Goal: Task Accomplishment & Management: Manage account settings

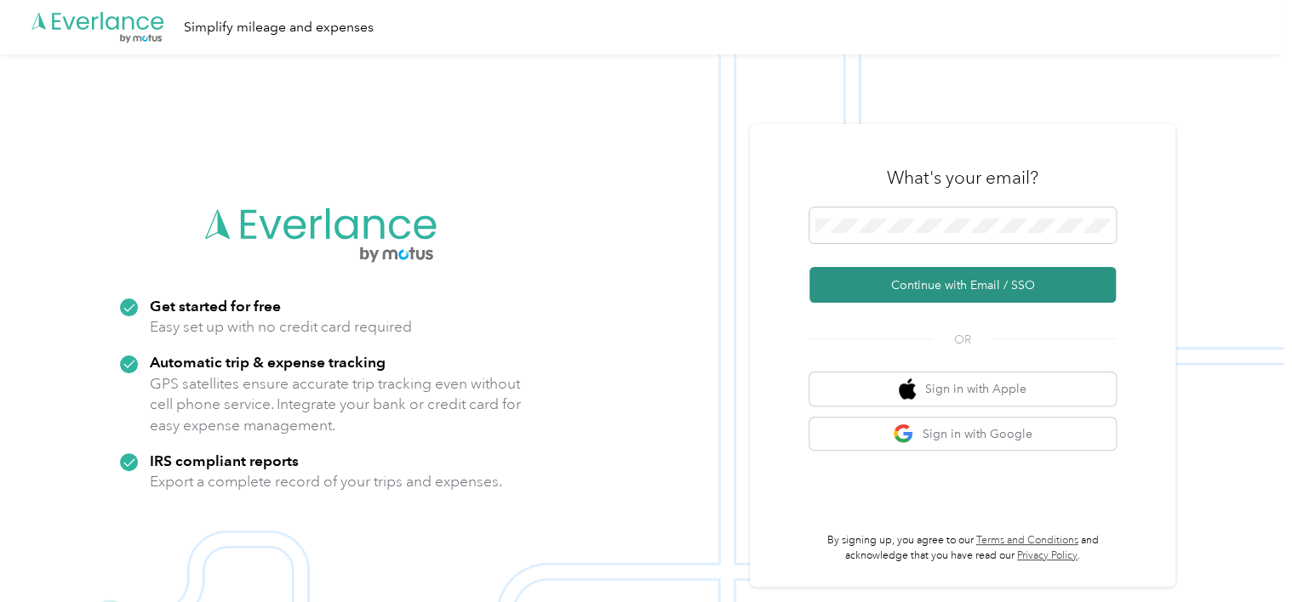
click at [949, 286] on button "Continue with Email / SSO" at bounding box center [962, 285] width 306 height 36
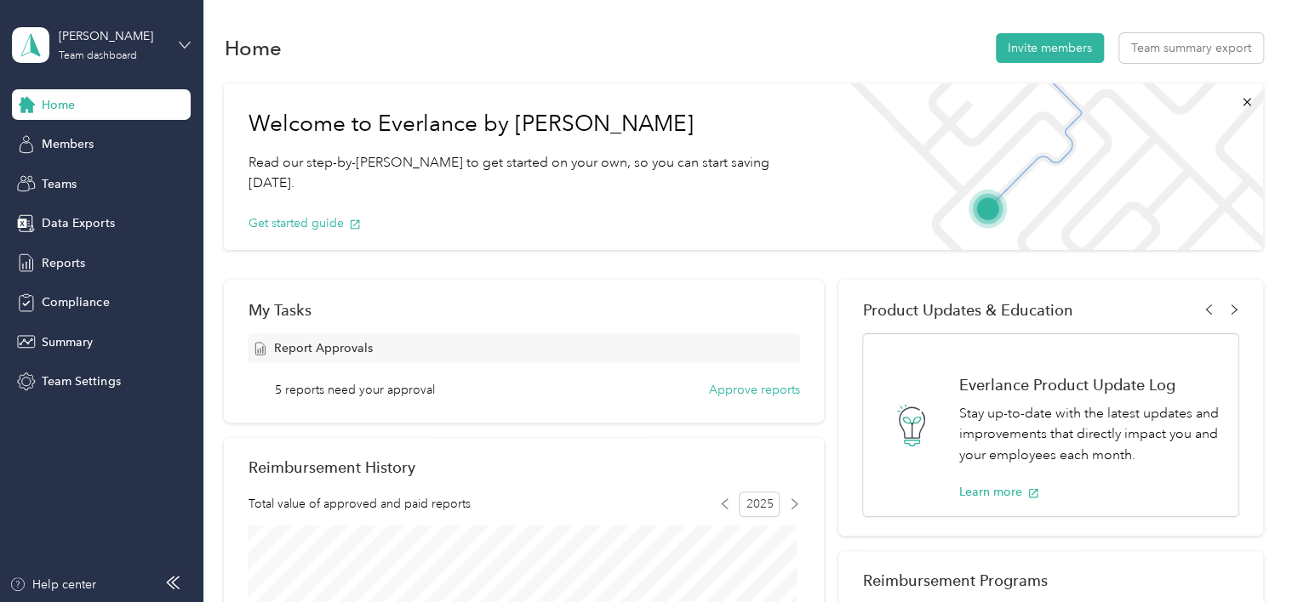
click at [180, 43] on icon at bounding box center [185, 45] width 12 height 12
click at [128, 180] on div "Personal dashboard" at bounding box center [192, 170] width 334 height 30
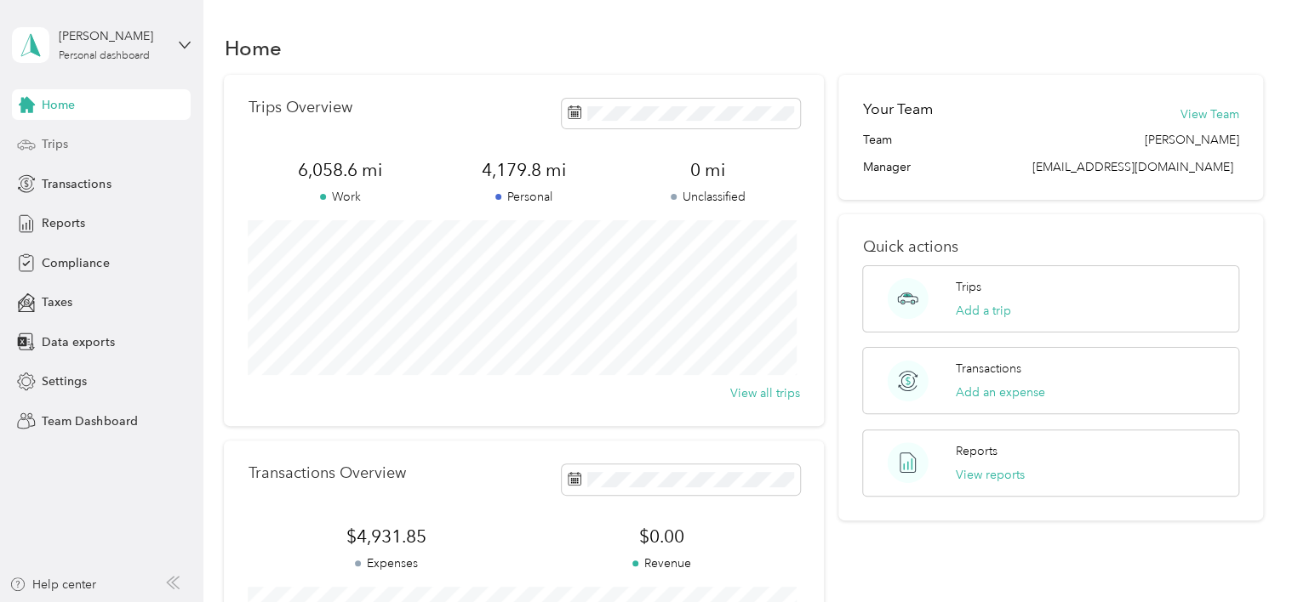
click at [88, 145] on div "Trips" at bounding box center [101, 144] width 179 height 31
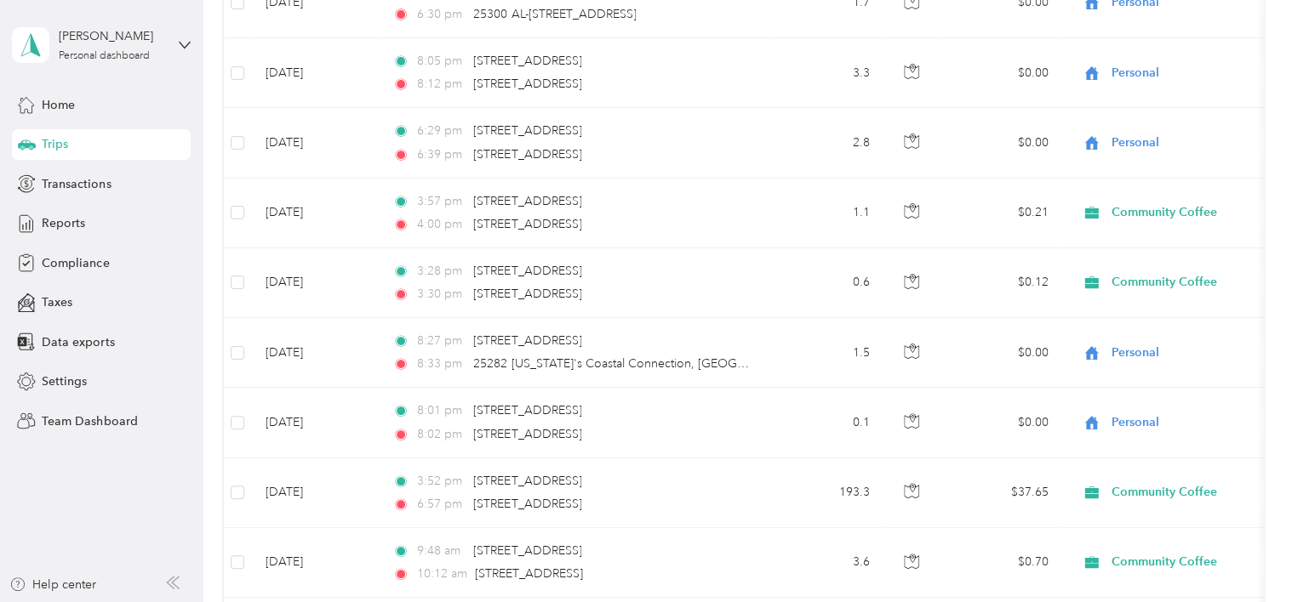
scroll to position [523, 0]
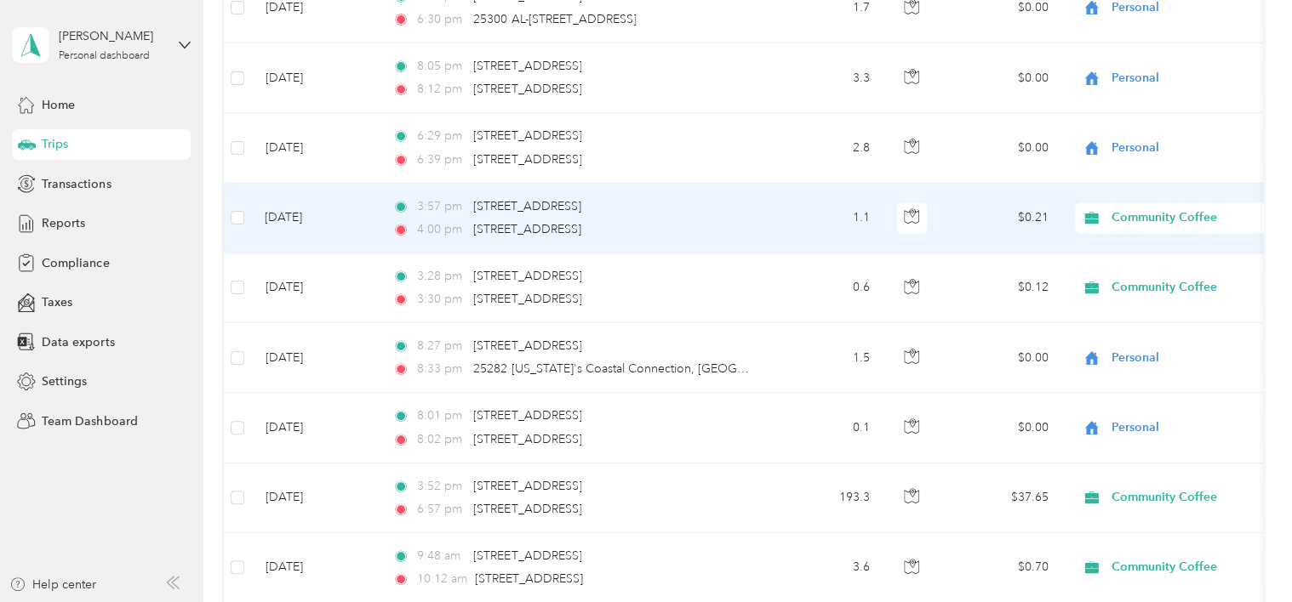
click at [1123, 225] on div "Community Coffee" at bounding box center [1180, 217] width 211 height 31
click at [1143, 282] on li "Personal" at bounding box center [1180, 278] width 211 height 30
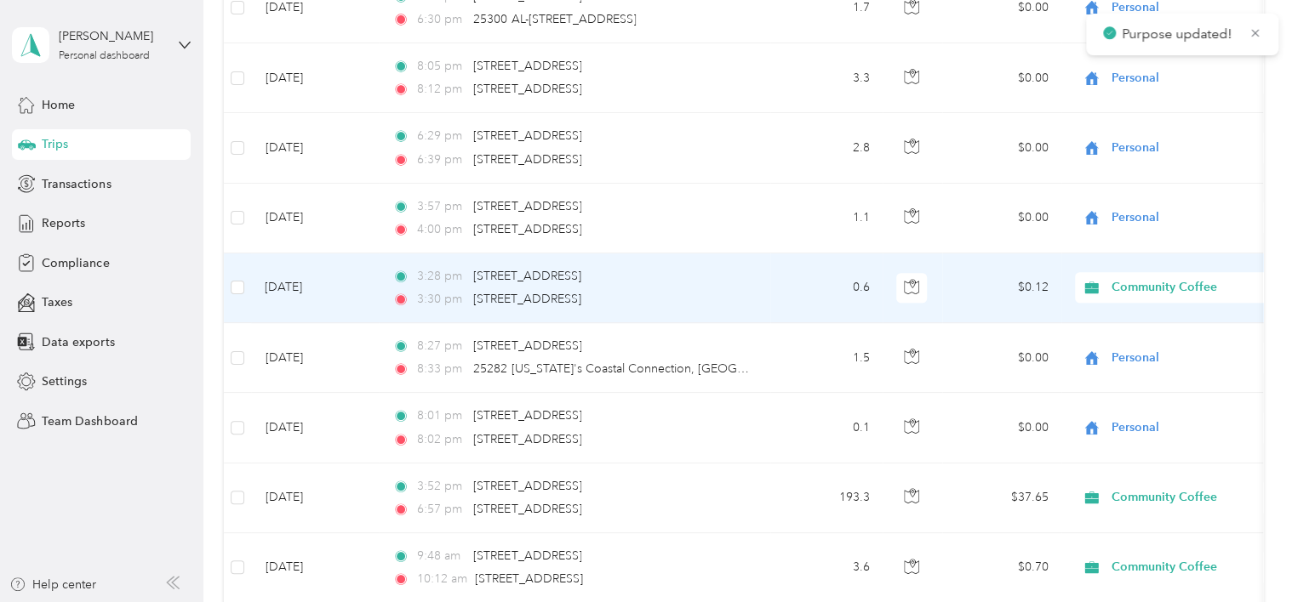
click at [1140, 283] on span "Community Coffee" at bounding box center [1189, 287] width 156 height 19
click at [1150, 353] on li "Personal" at bounding box center [1180, 338] width 211 height 30
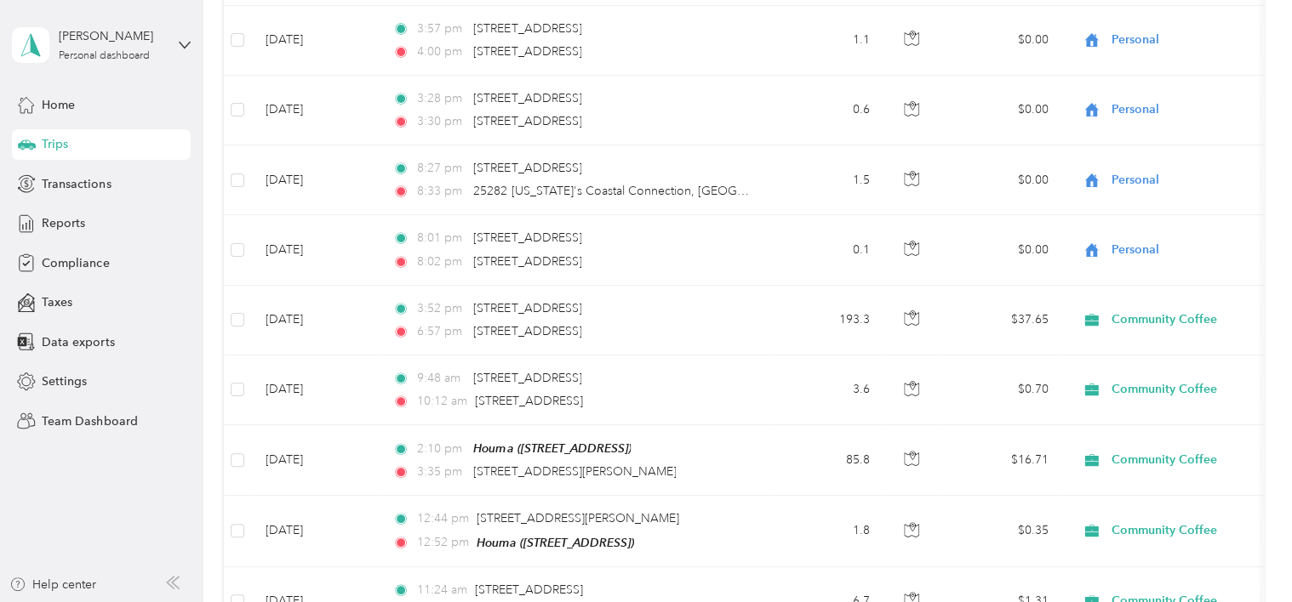
scroll to position [749, 0]
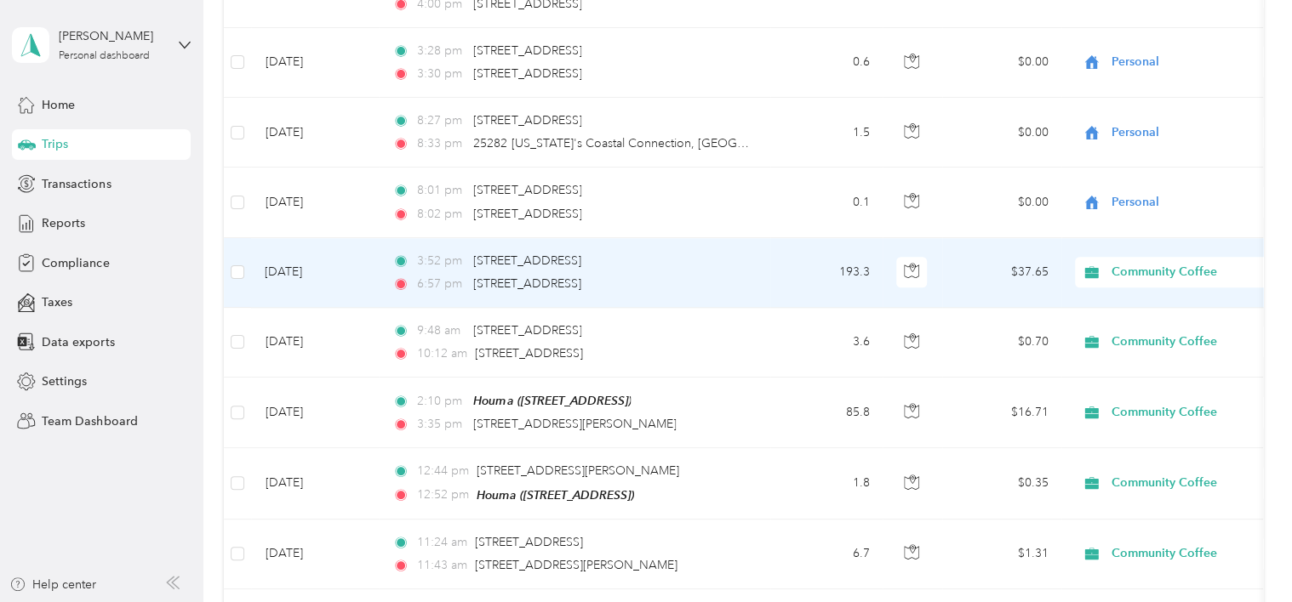
click at [1160, 269] on span "Community Coffee" at bounding box center [1189, 272] width 156 height 19
click at [1147, 328] on span "Personal" at bounding box center [1195, 331] width 157 height 18
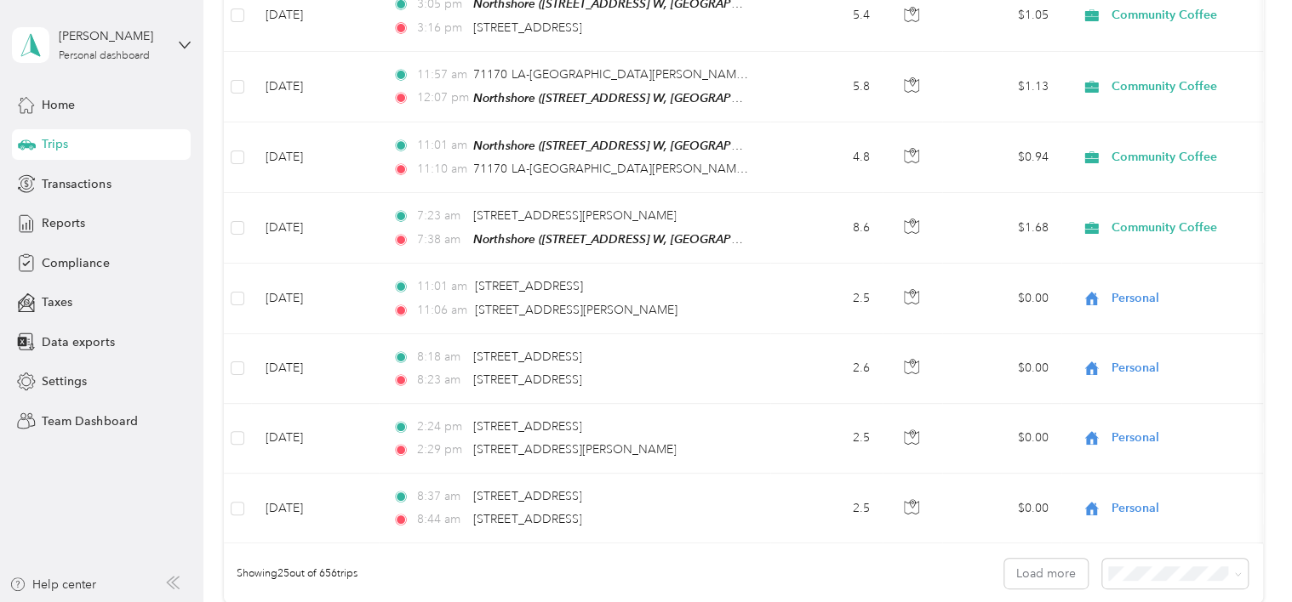
scroll to position [1519, 0]
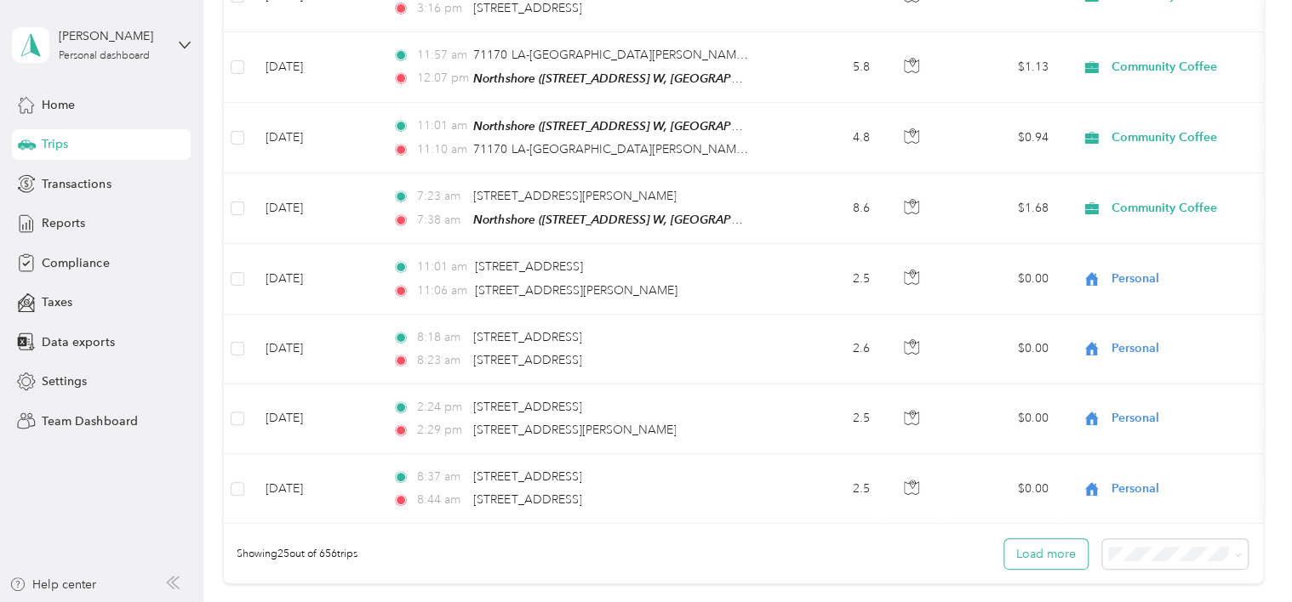
click at [1045, 555] on button "Load more" at bounding box center [1045, 554] width 83 height 30
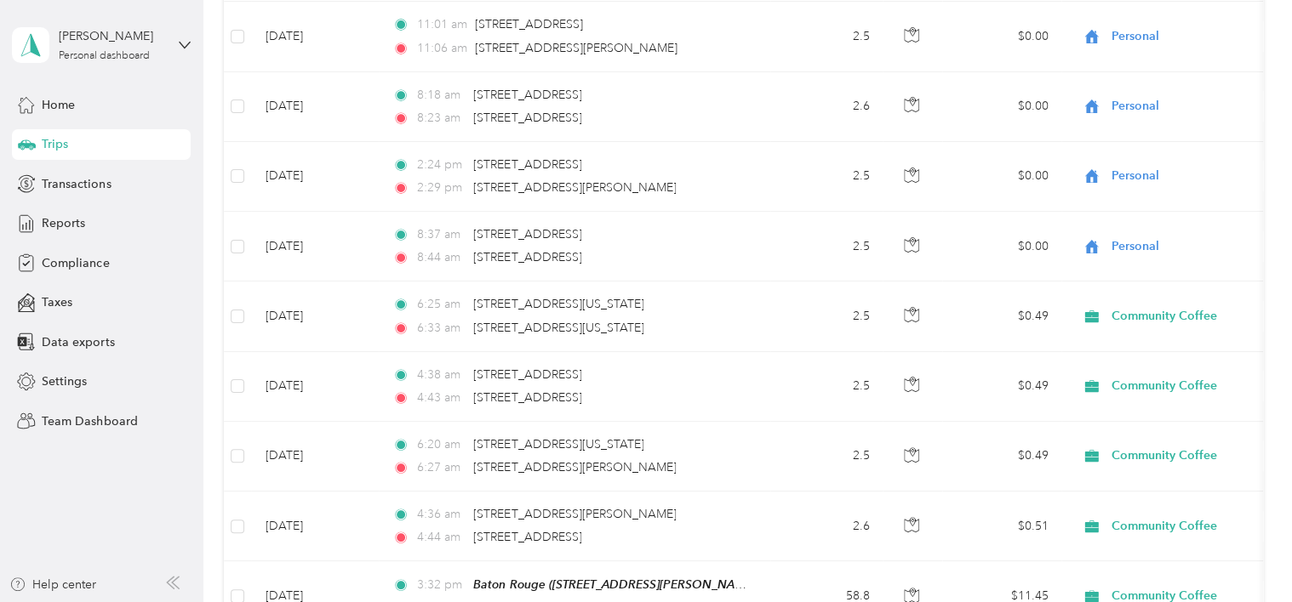
scroll to position [1766, 0]
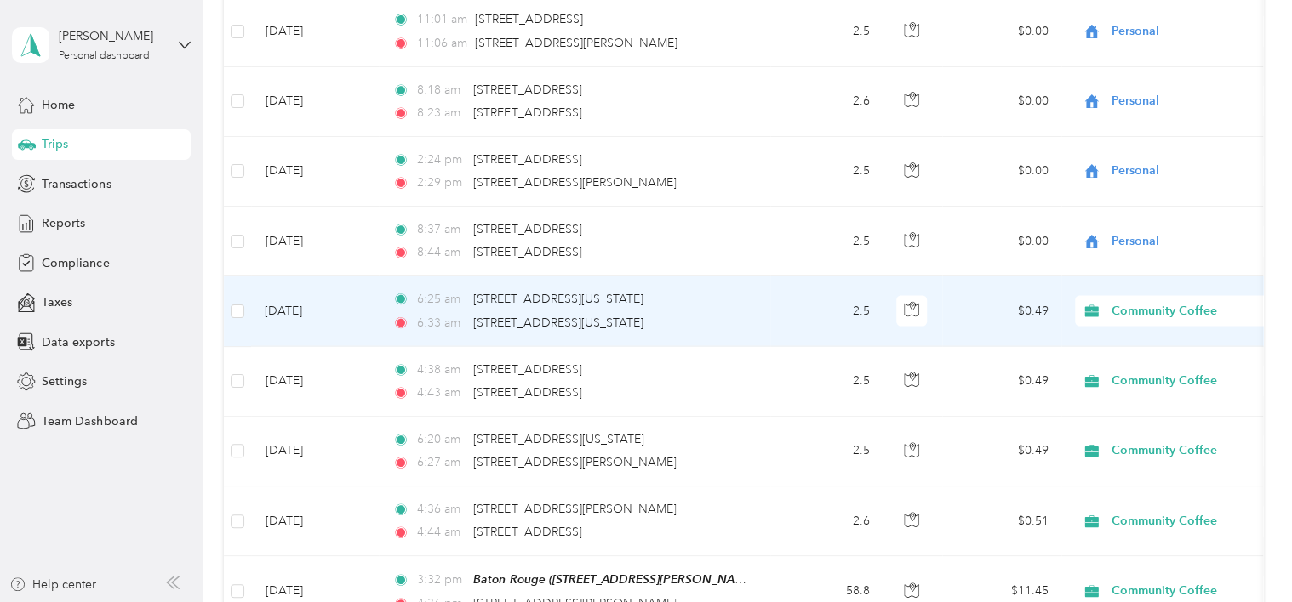
click at [1167, 311] on div "Community Coffee" at bounding box center [1180, 311] width 211 height 31
click at [1159, 363] on li "Personal" at bounding box center [1180, 361] width 211 height 30
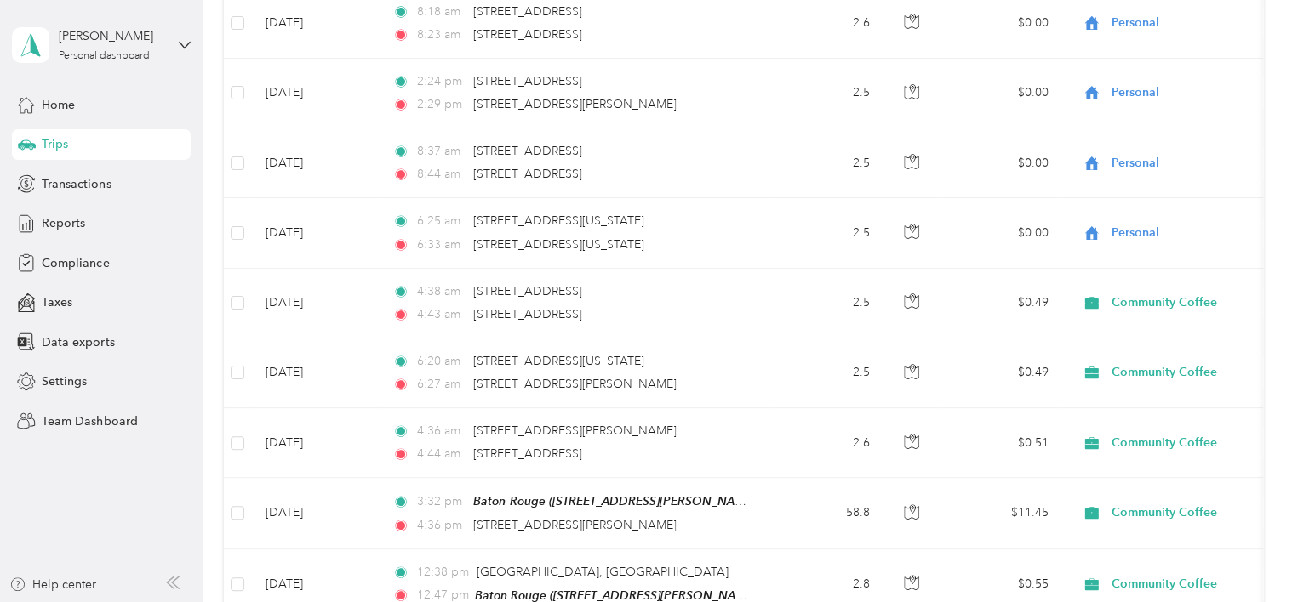
scroll to position [1865, 0]
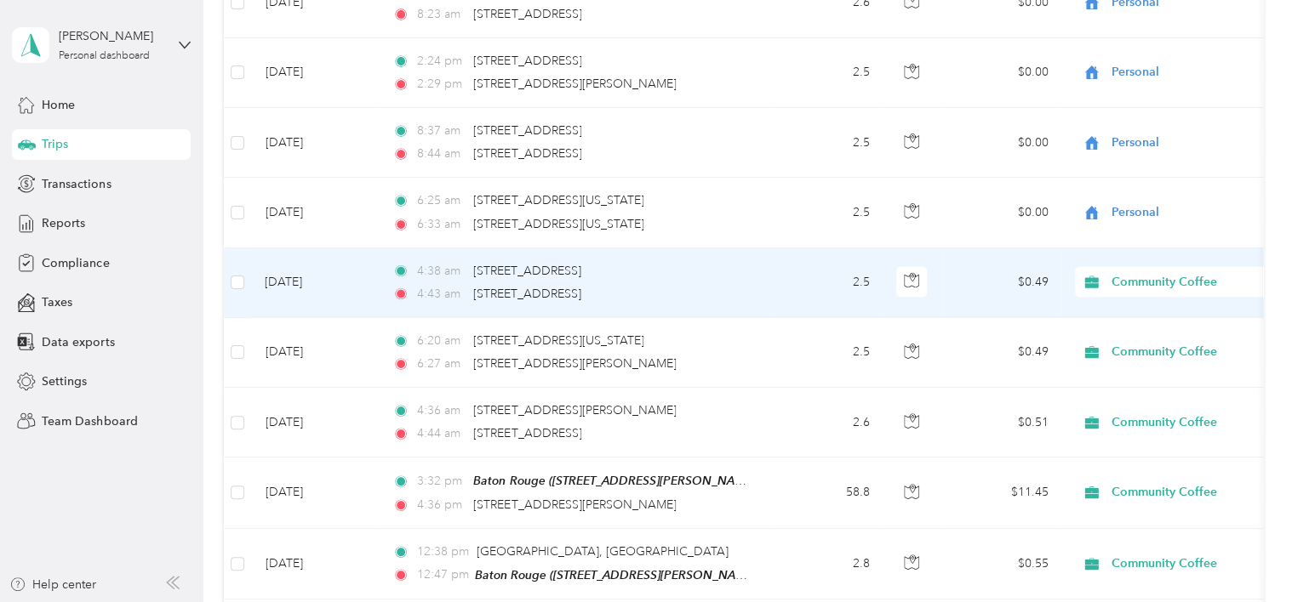
click at [1148, 277] on span "Community Coffee" at bounding box center [1189, 282] width 156 height 19
click at [1153, 331] on span "Personal" at bounding box center [1195, 331] width 157 height 18
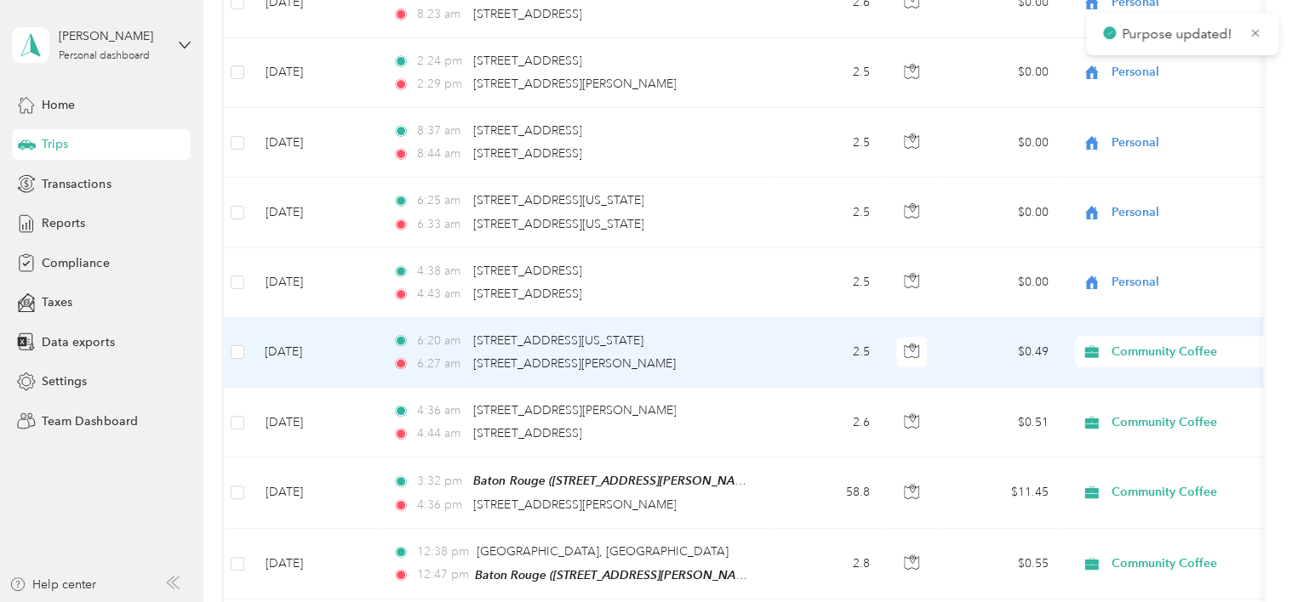
click at [1126, 343] on span "Community Coffee" at bounding box center [1189, 352] width 156 height 19
click at [1146, 396] on span "Personal" at bounding box center [1195, 399] width 157 height 18
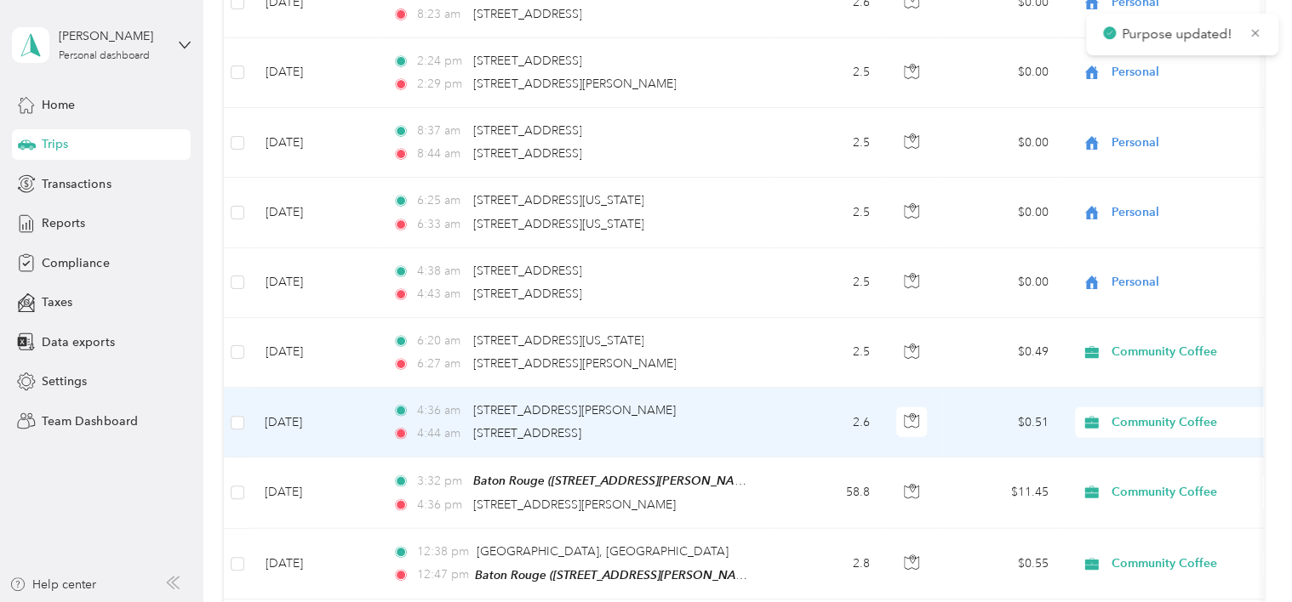
click at [1142, 413] on span "Community Coffee" at bounding box center [1189, 422] width 156 height 19
click at [1143, 467] on span "Personal" at bounding box center [1195, 468] width 157 height 18
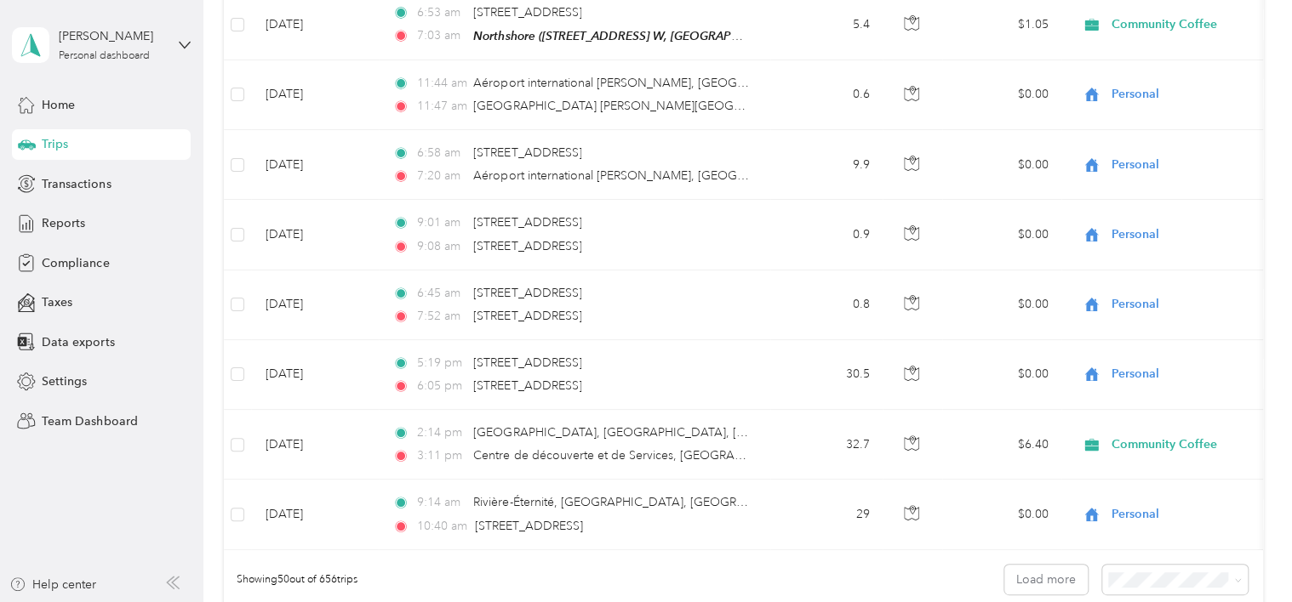
scroll to position [3247, 0]
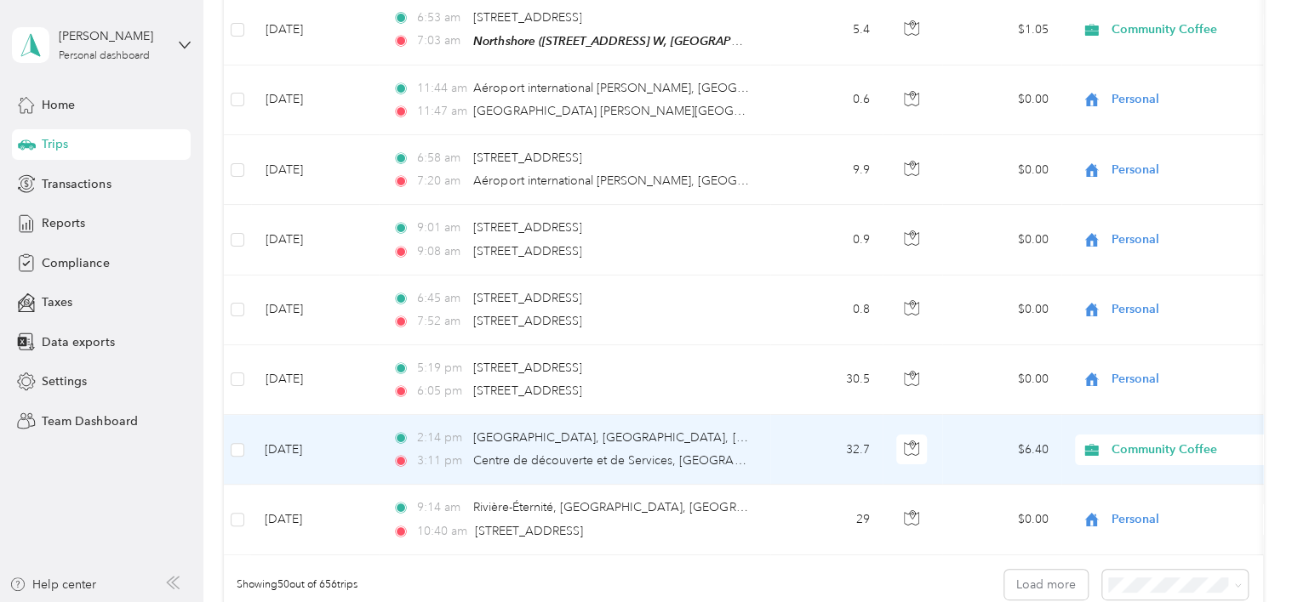
click at [1178, 441] on span "Community Coffee" at bounding box center [1189, 450] width 156 height 19
click at [1155, 490] on body "Mark Keen Personal dashboard Home Trips Transactions Reports Compliance Taxes D…" at bounding box center [641, 301] width 1283 height 602
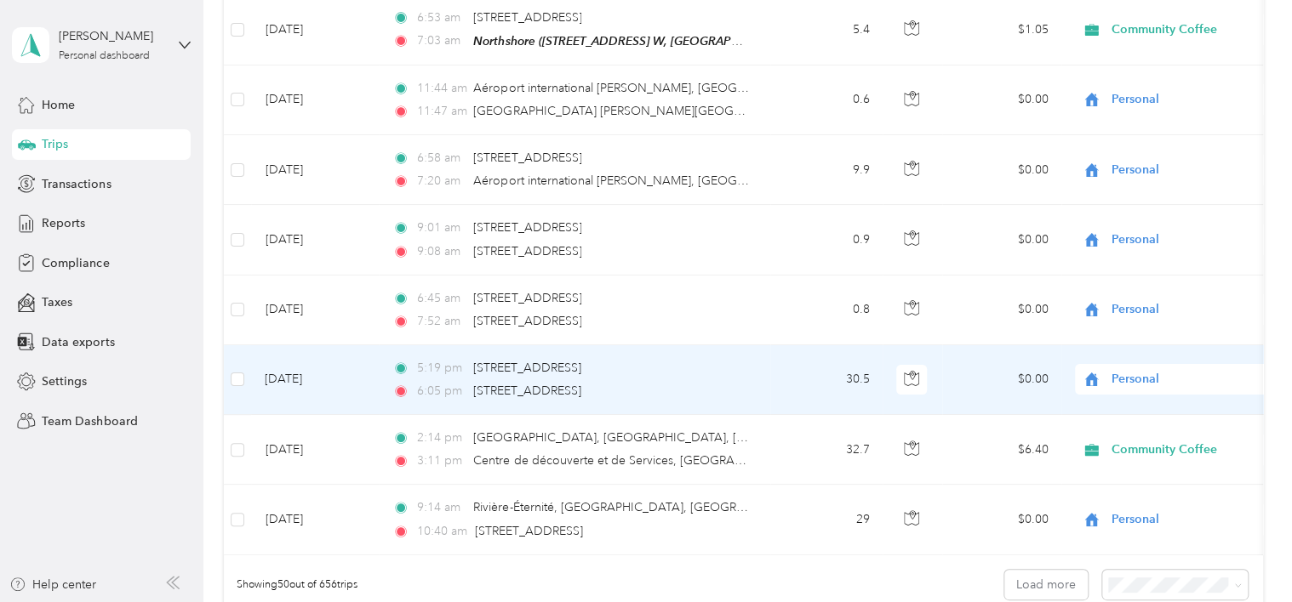
drag, startPoint x: 1120, startPoint y: 425, endPoint x: 975, endPoint y: 357, distance: 159.9
click at [975, 357] on td "$0.00" at bounding box center [1001, 380] width 119 height 70
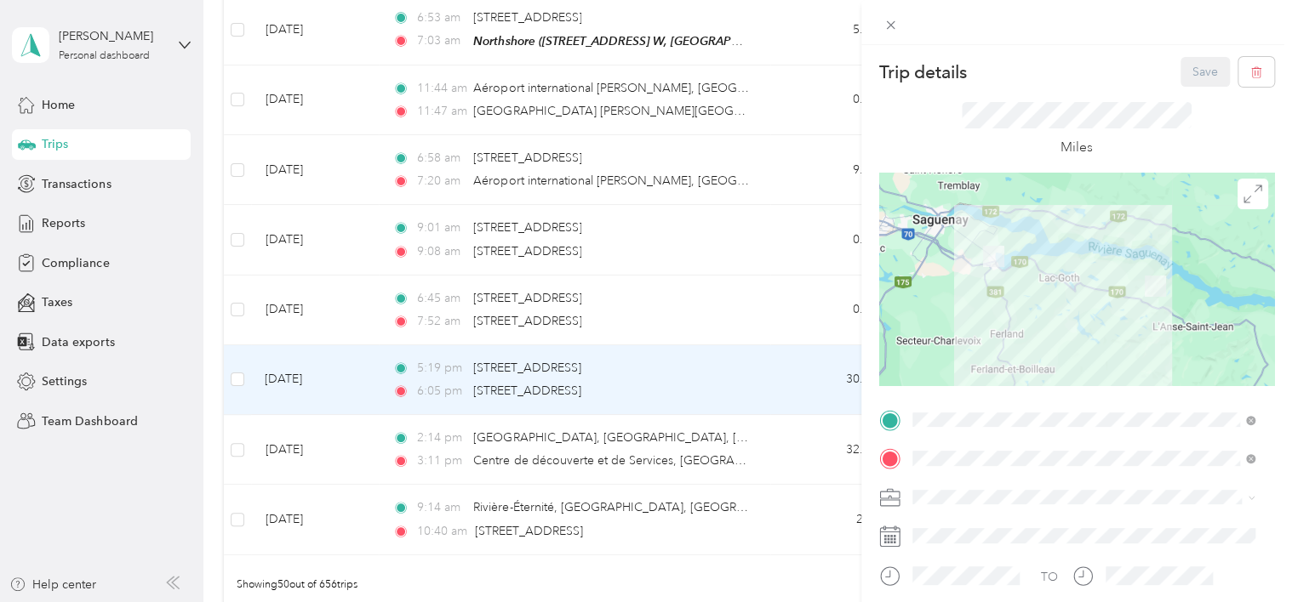
click at [718, 579] on div "Trip details Save This trip cannot be edited because it is either under review,…" at bounding box center [646, 301] width 1292 height 602
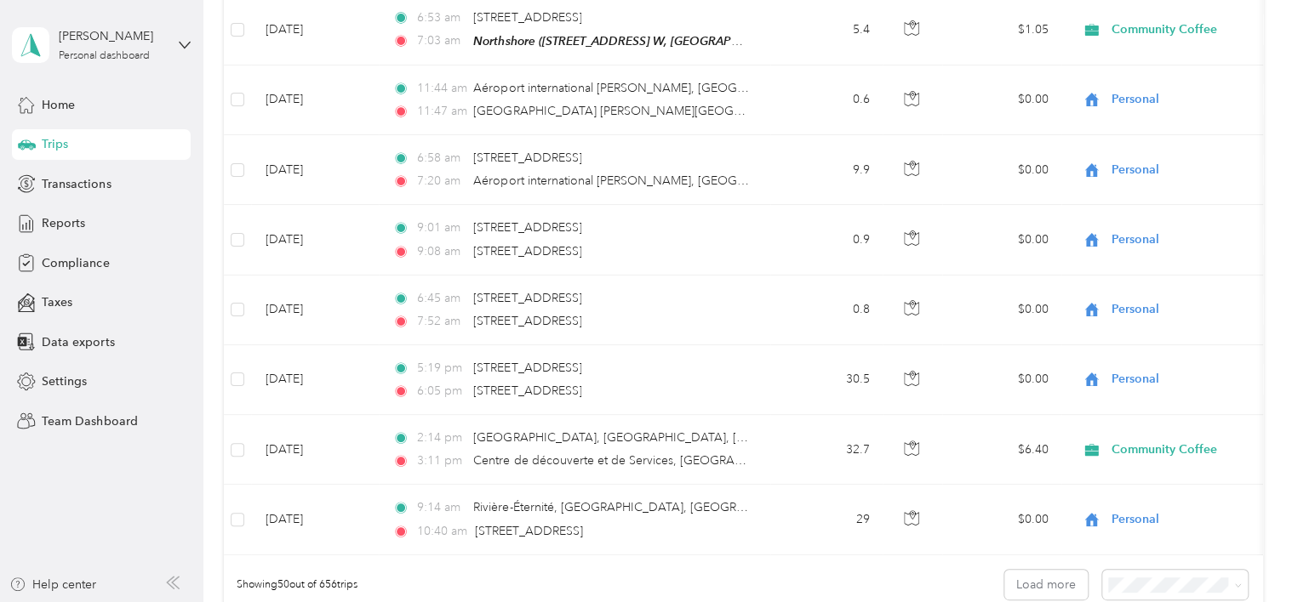
drag, startPoint x: 1144, startPoint y: 425, endPoint x: 895, endPoint y: 582, distance: 294.4
click at [895, 582] on div "Showing 50 out of 656 trips Load more" at bounding box center [743, 586] width 1038 height 60
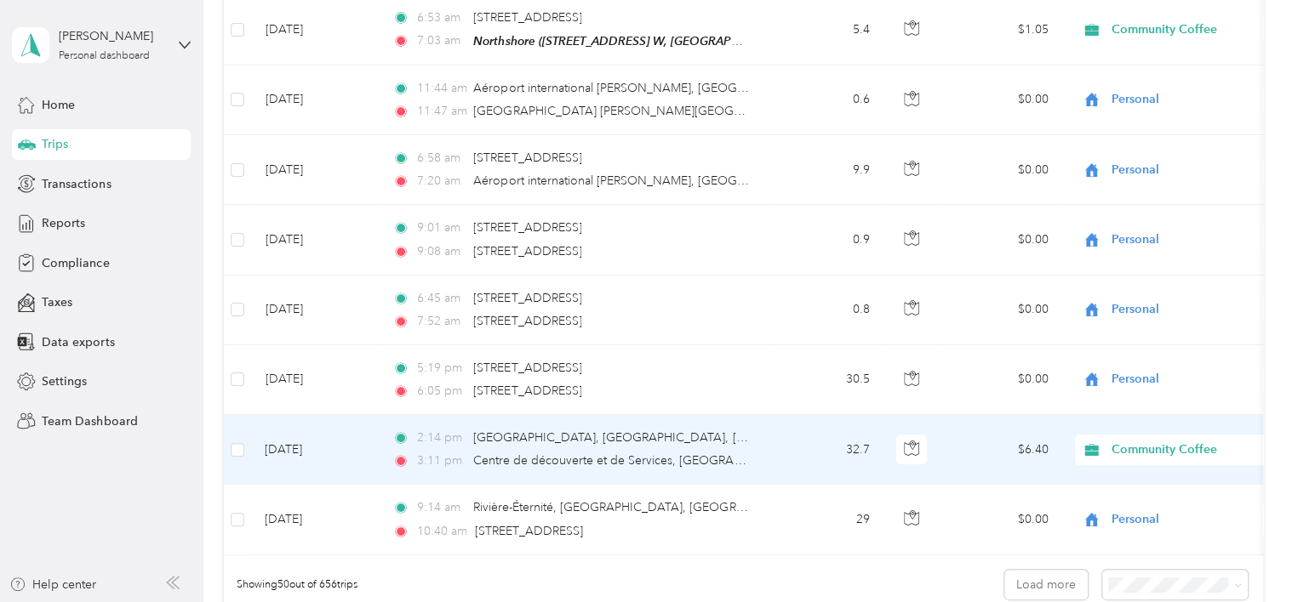
click at [1108, 441] on span "Community Coffee" at bounding box center [1173, 450] width 185 height 19
click at [1143, 481] on span "Personal" at bounding box center [1195, 478] width 157 height 18
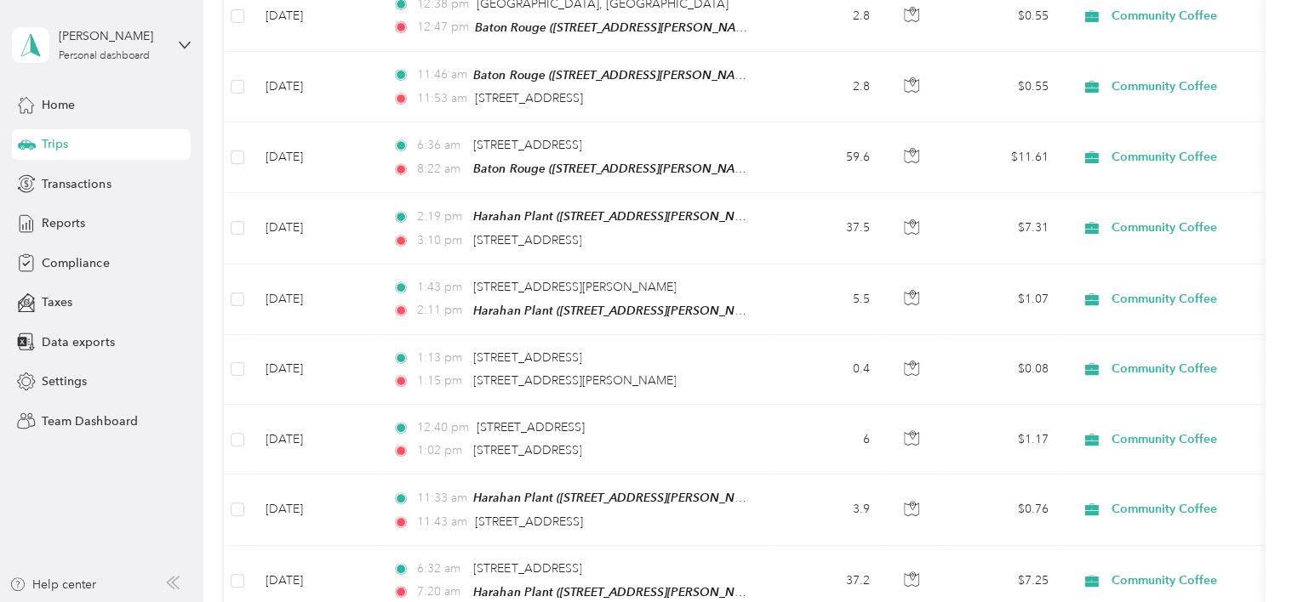
scroll to position [2418, 0]
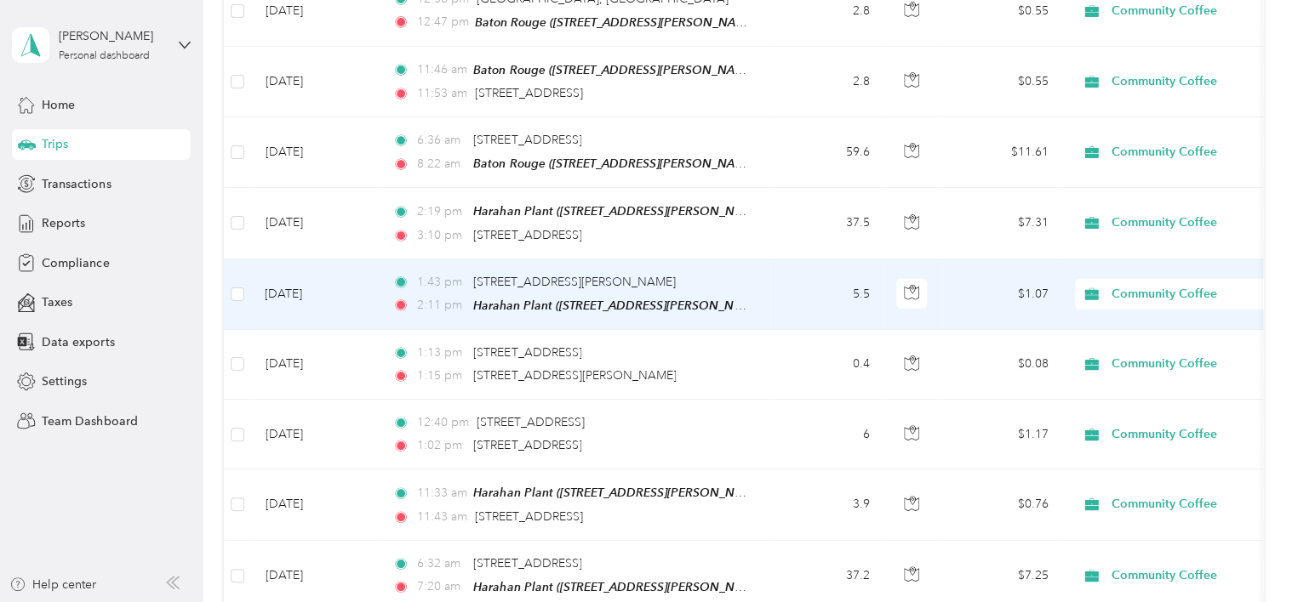
click at [1152, 285] on span "Community Coffee" at bounding box center [1189, 294] width 156 height 19
click at [1153, 334] on span "Personal" at bounding box center [1195, 337] width 157 height 18
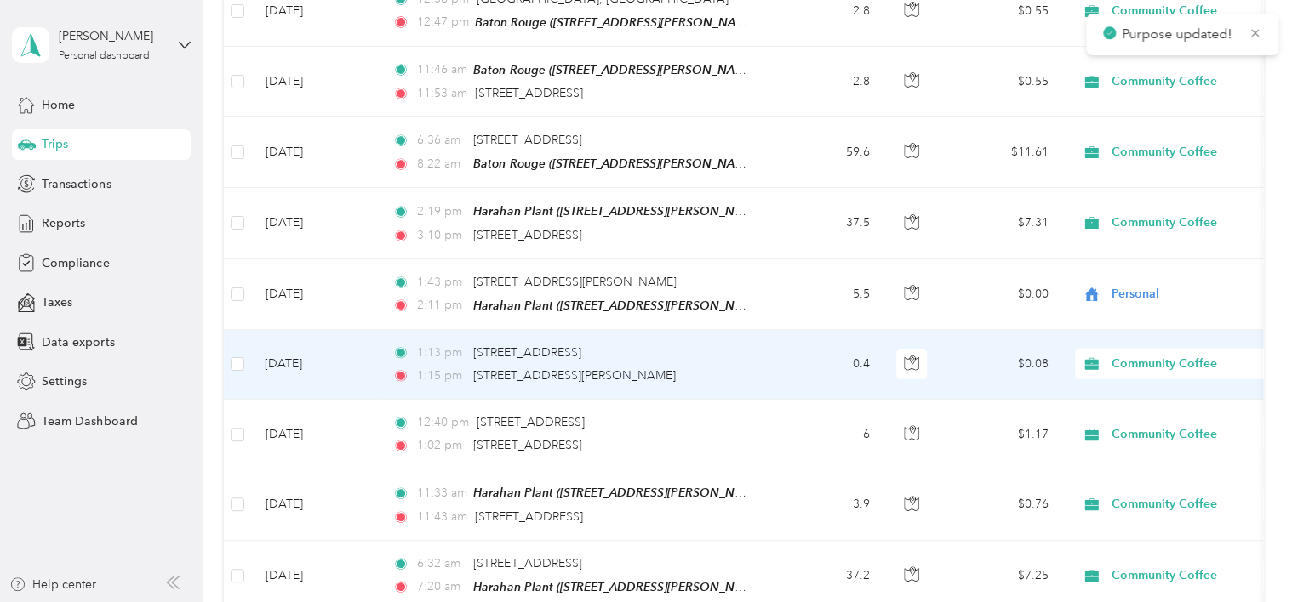
click at [1139, 355] on span "Community Coffee" at bounding box center [1189, 364] width 156 height 19
click at [1148, 403] on span "Personal" at bounding box center [1195, 398] width 157 height 18
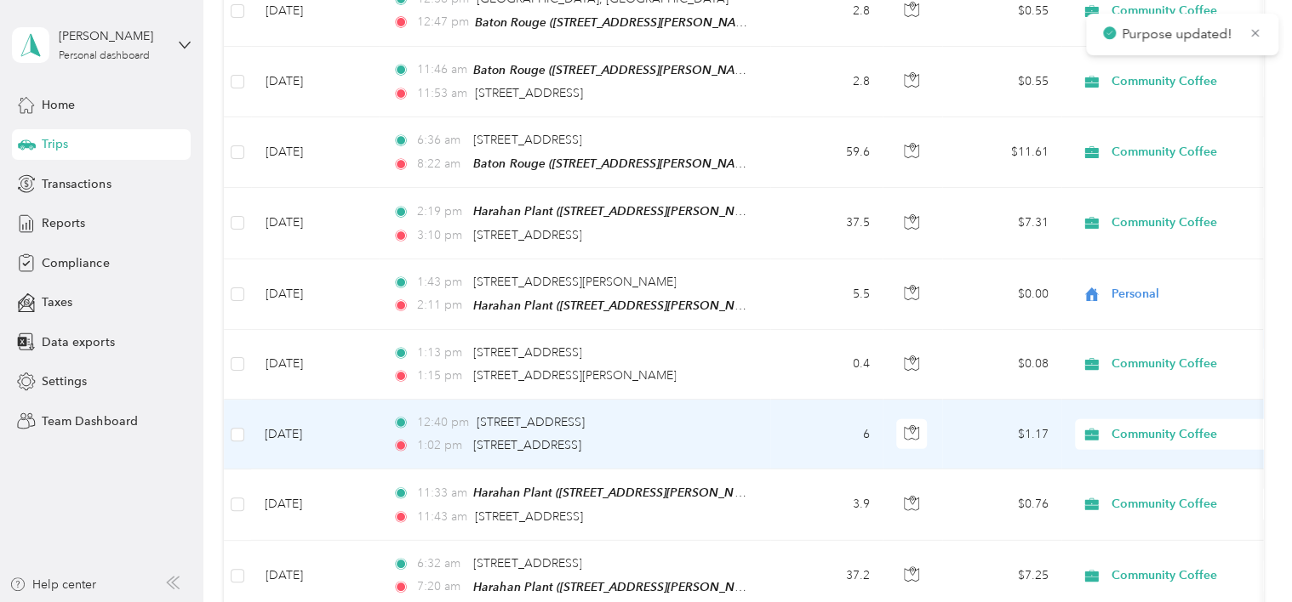
click at [1136, 425] on span "Community Coffee" at bounding box center [1189, 434] width 156 height 19
click at [1140, 476] on span "Personal" at bounding box center [1195, 476] width 157 height 18
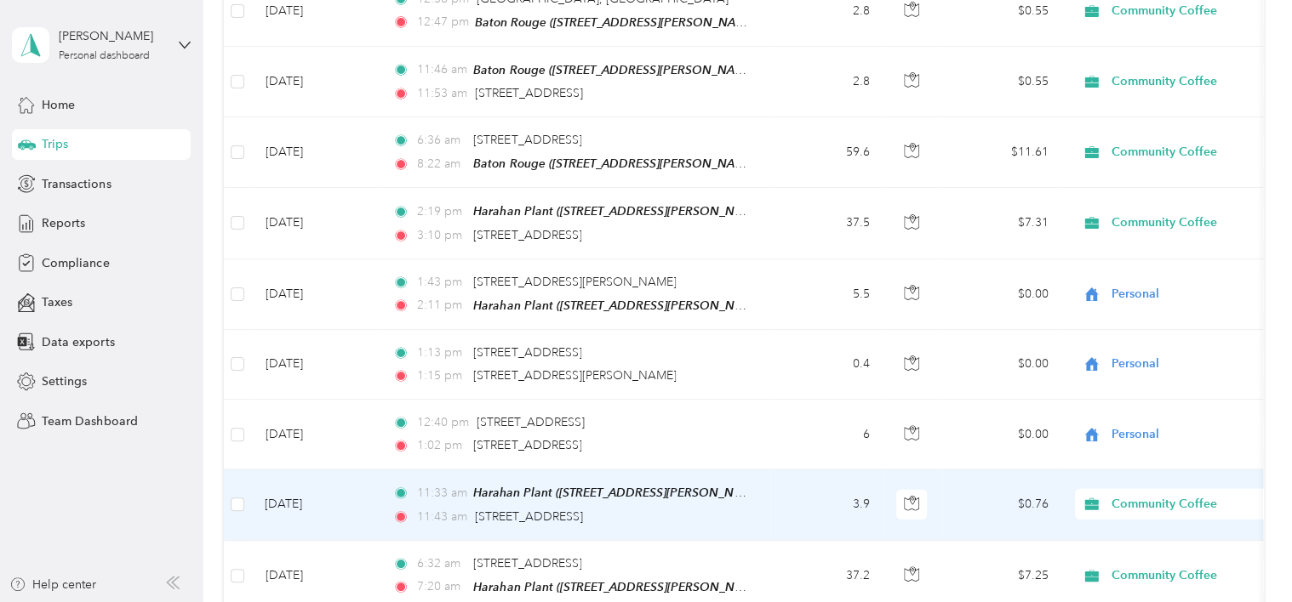
drag, startPoint x: 1127, startPoint y: 504, endPoint x: 1127, endPoint y: 491, distance: 12.8
click at [1127, 491] on td "Community Coffee" at bounding box center [1180, 505] width 238 height 71
click at [1127, 602] on div at bounding box center [641, 602] width 1283 height 0
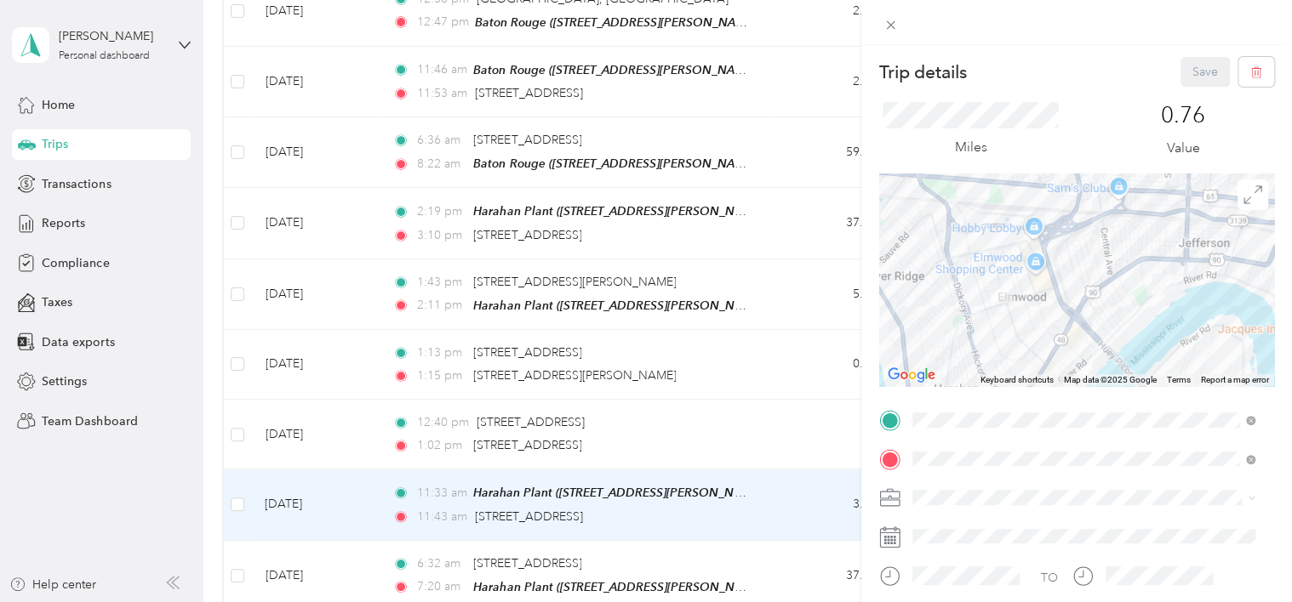
click at [75, 531] on div "Trip details Save This trip cannot be edited because it is either under review,…" at bounding box center [646, 301] width 1292 height 602
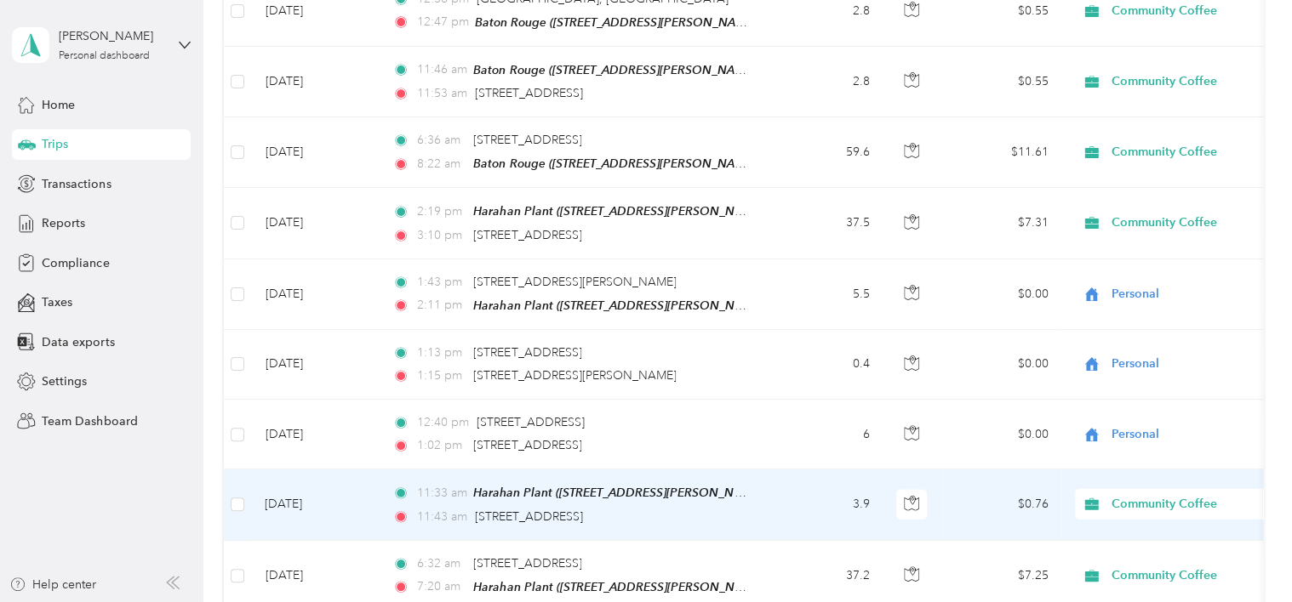
click at [1134, 495] on span "Community Coffee" at bounding box center [1189, 504] width 156 height 19
click at [1137, 545] on span "Personal" at bounding box center [1195, 547] width 157 height 18
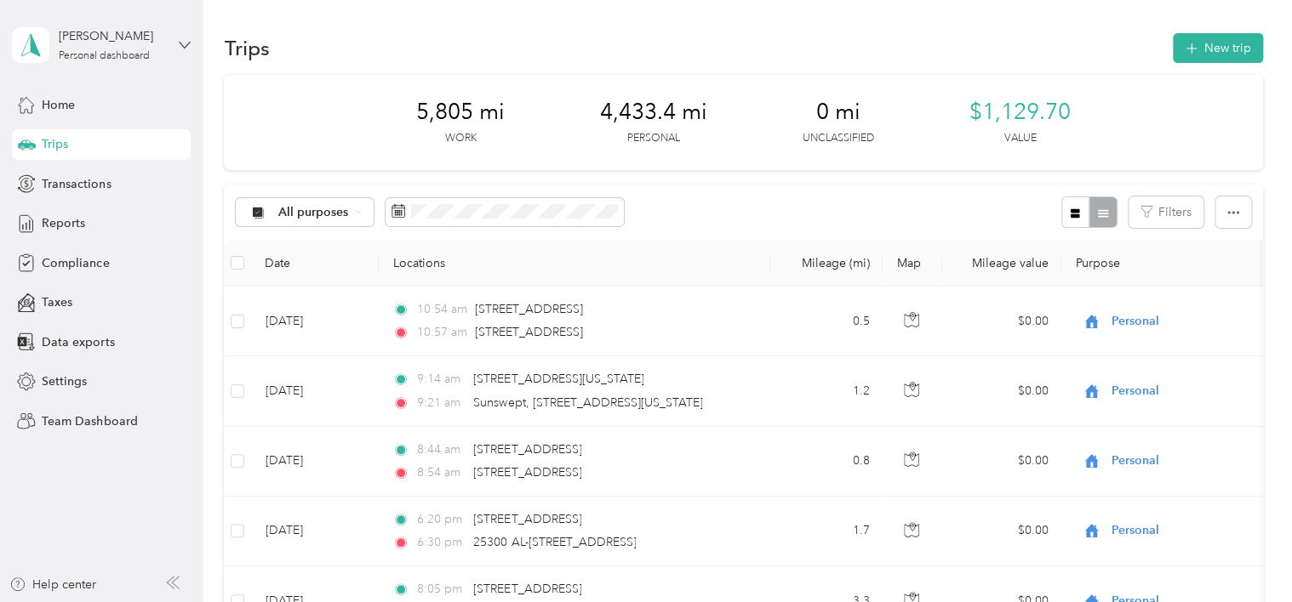
click at [181, 40] on icon at bounding box center [185, 45] width 12 height 12
click at [327, 31] on div "Trips New trip" at bounding box center [743, 48] width 1038 height 36
click at [1230, 218] on icon "button" at bounding box center [1233, 213] width 12 height 12
click at [1024, 31] on div "Trips New trip" at bounding box center [743, 48] width 1038 height 36
click at [1101, 211] on div at bounding box center [1088, 212] width 55 height 31
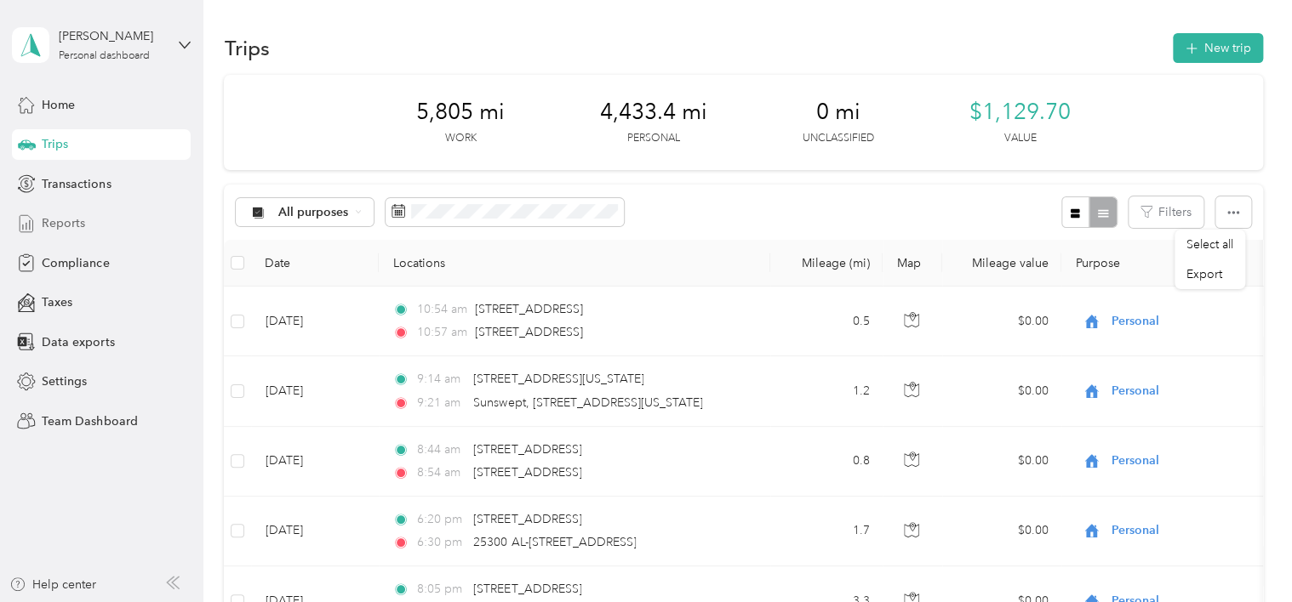
click at [66, 224] on span "Reports" at bounding box center [63, 223] width 43 height 18
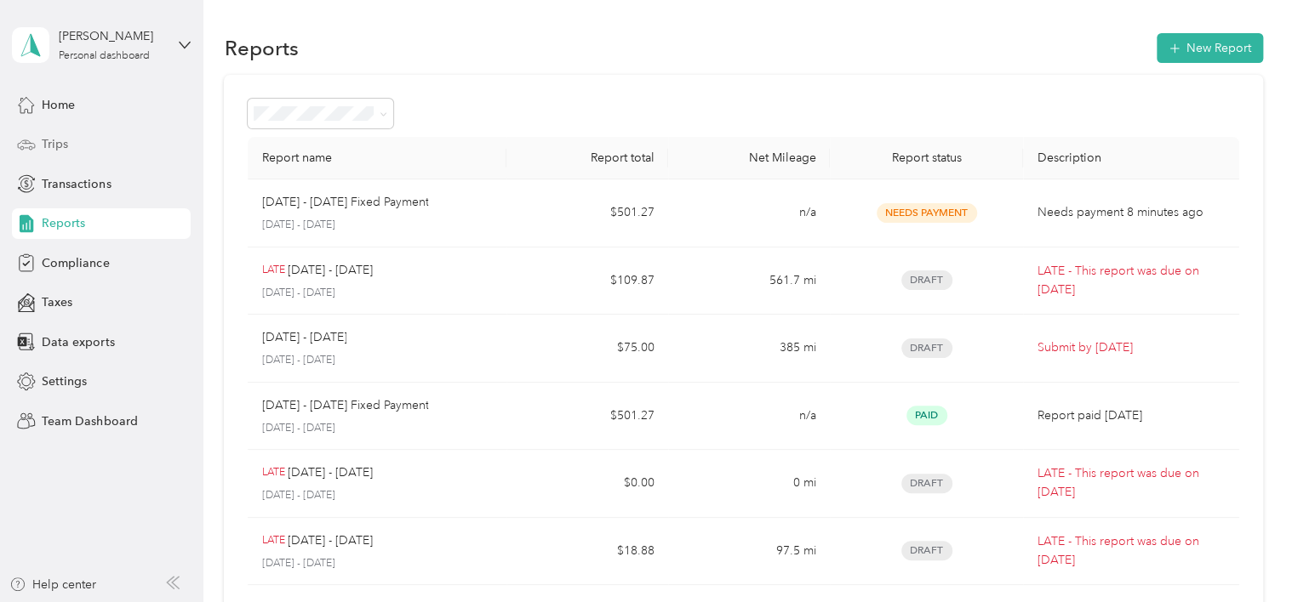
click at [61, 141] on span "Trips" at bounding box center [55, 144] width 26 height 18
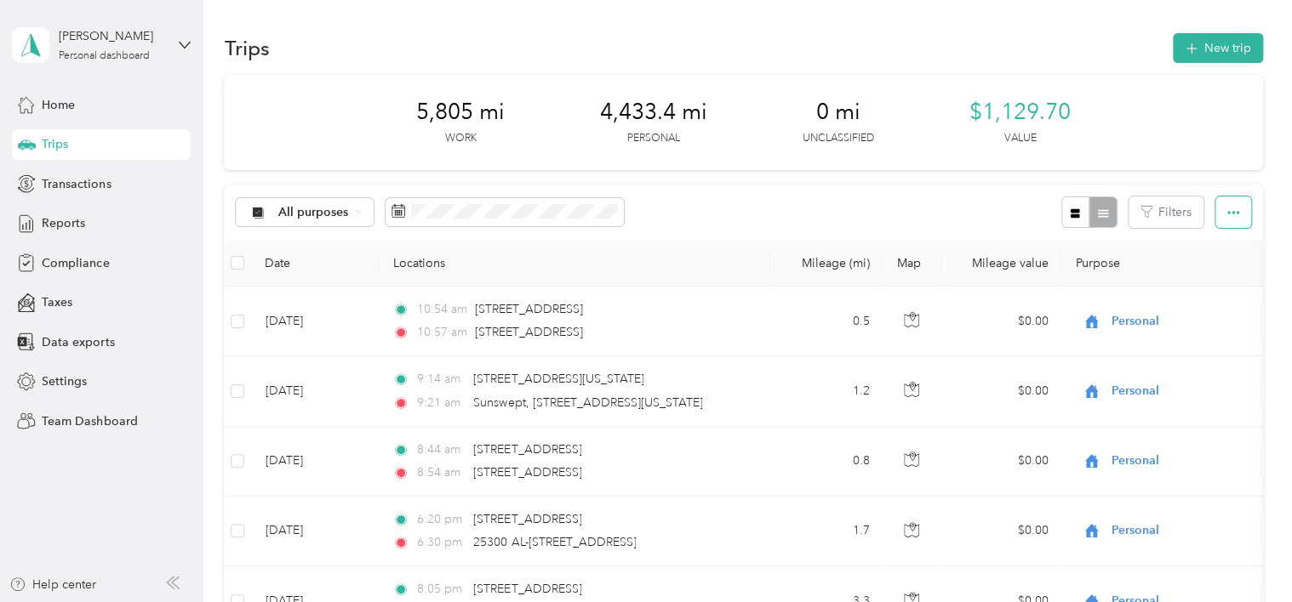
click at [1219, 214] on button "button" at bounding box center [1233, 212] width 36 height 31
click at [1109, 43] on div "Trips New trip" at bounding box center [743, 48] width 1038 height 36
click at [180, 55] on div "Mark Keen Personal dashboard" at bounding box center [101, 45] width 179 height 60
click at [359, 59] on div "Trips New trip" at bounding box center [743, 48] width 1038 height 36
click at [14, 588] on icon "button" at bounding box center [17, 585] width 17 height 14
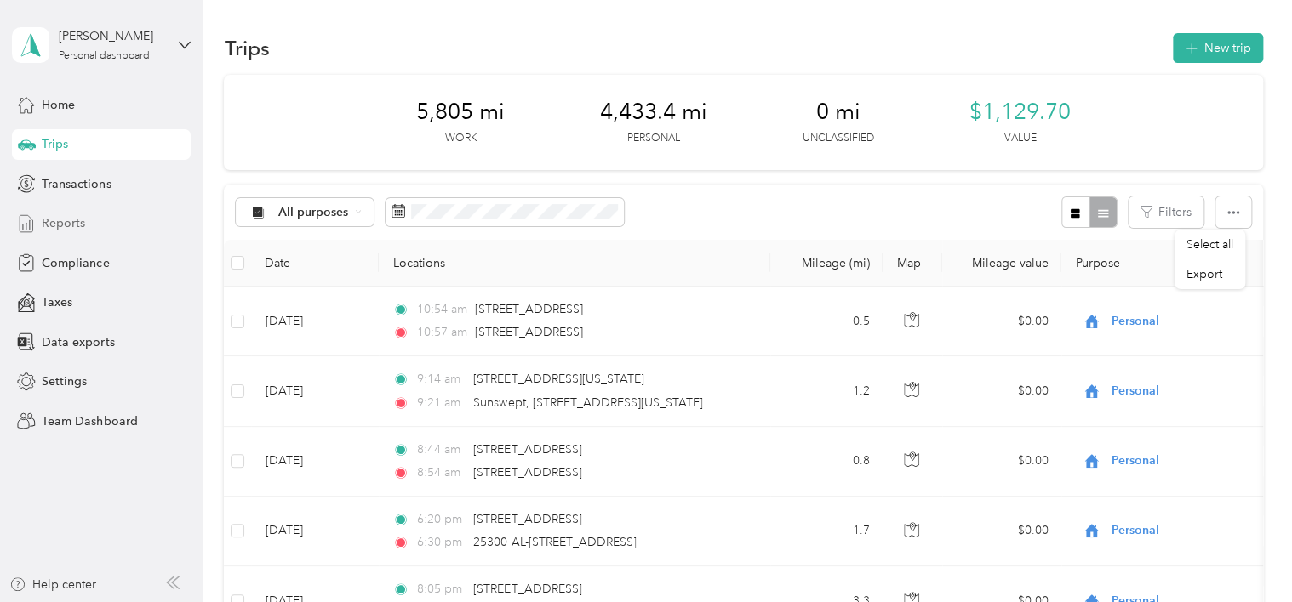
click at [82, 213] on div "Reports" at bounding box center [101, 223] width 179 height 31
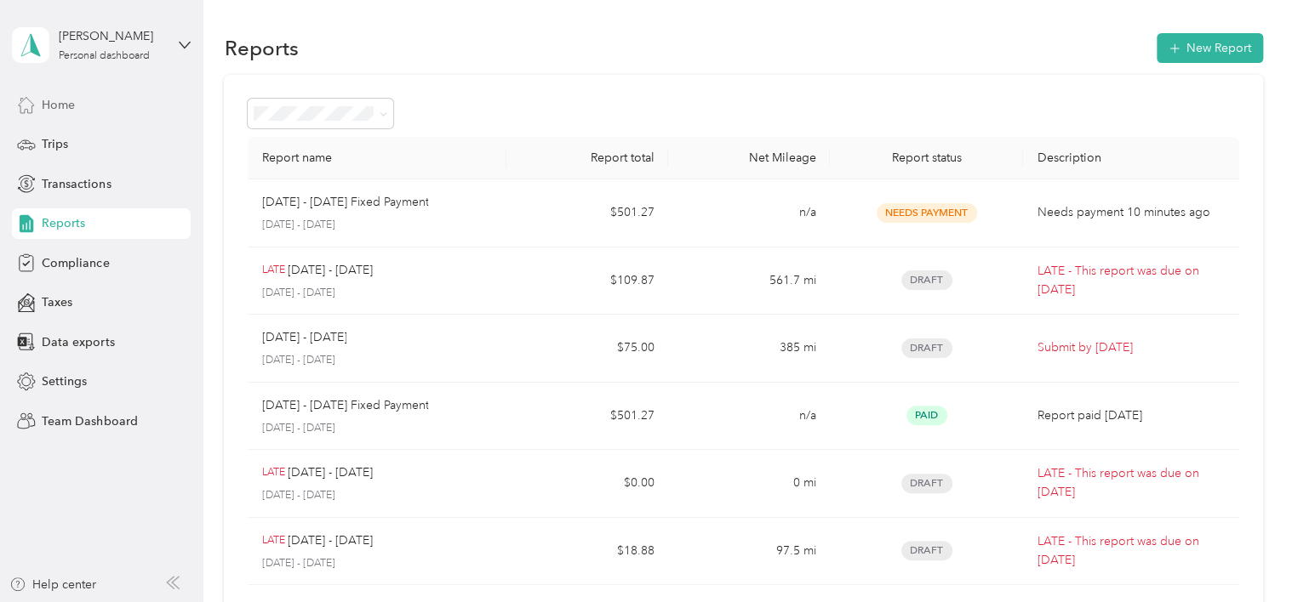
click at [65, 106] on span "Home" at bounding box center [58, 105] width 33 height 18
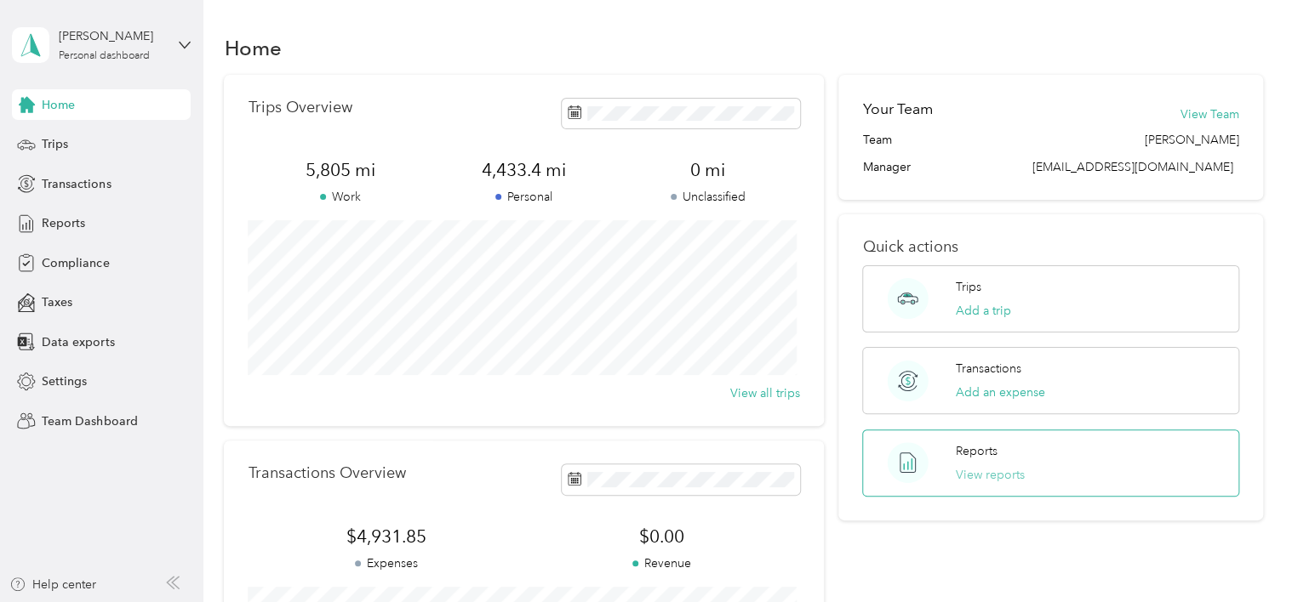
click at [987, 470] on button "View reports" at bounding box center [989, 475] width 69 height 18
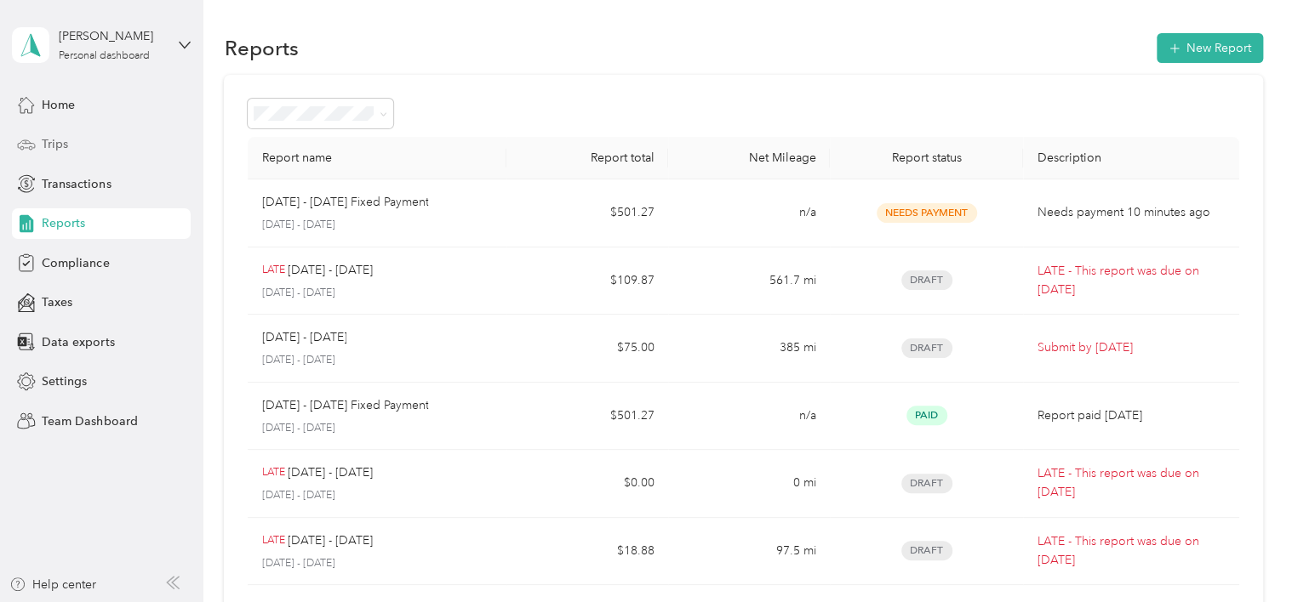
click at [97, 143] on div "Trips" at bounding box center [101, 144] width 179 height 31
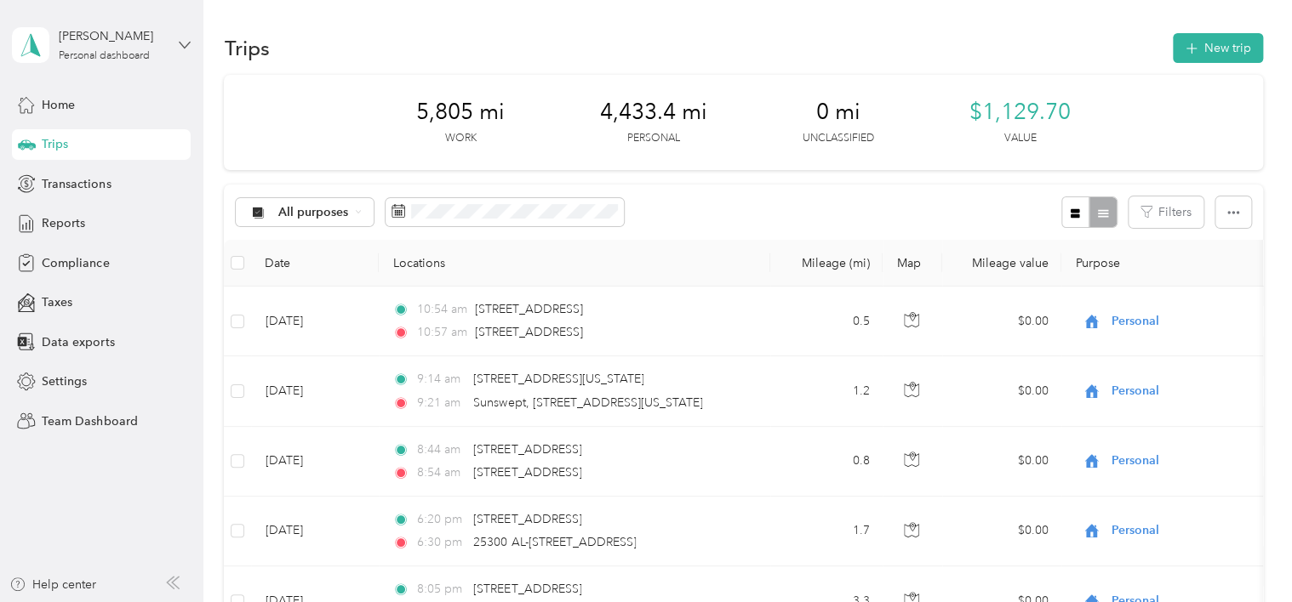
click at [185, 44] on icon at bounding box center [185, 45] width 12 height 12
click at [134, 129] on div "Team dashboard" at bounding box center [192, 135] width 334 height 30
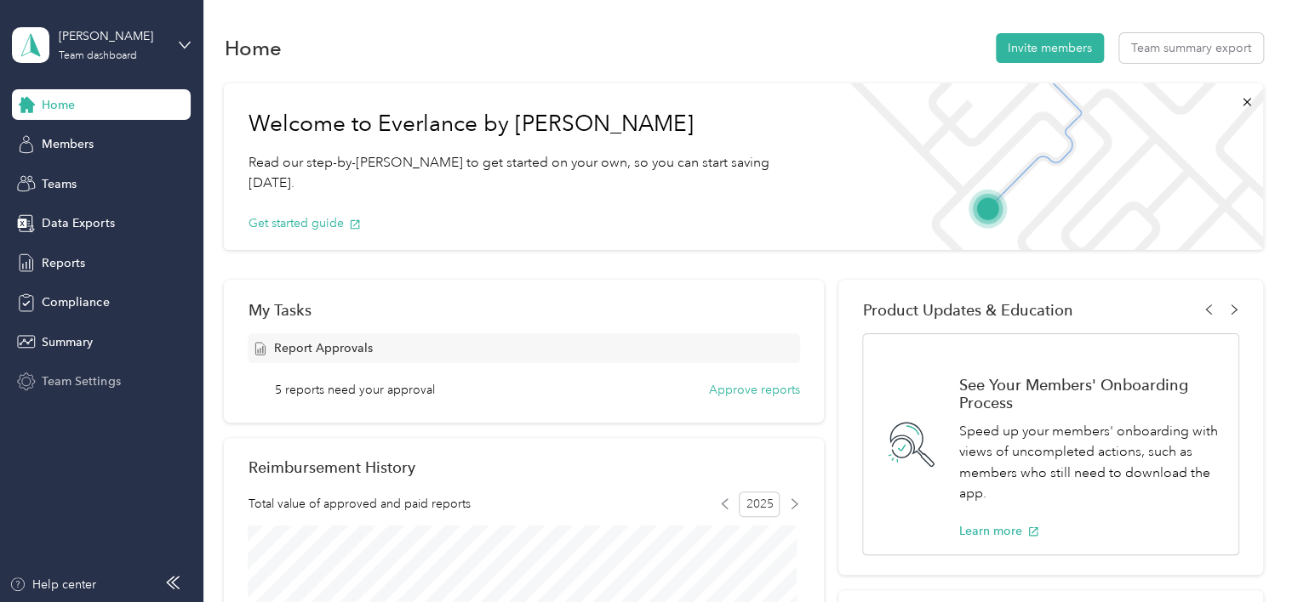
click at [94, 381] on span "Team Settings" at bounding box center [81, 382] width 78 height 18
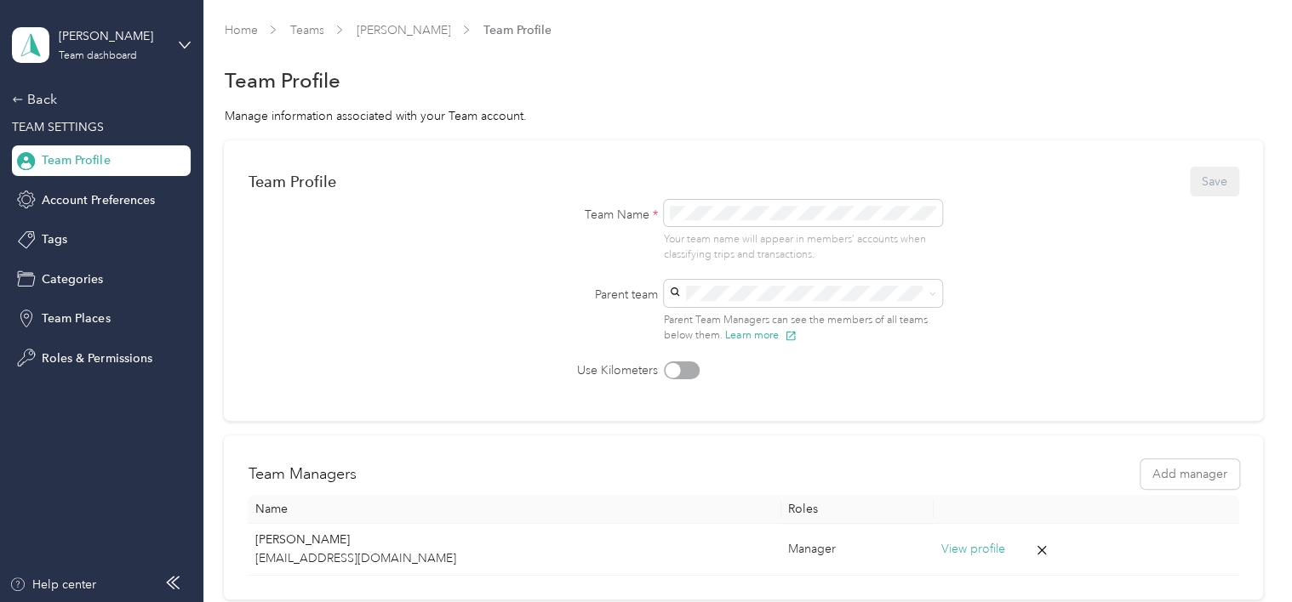
scroll to position [171, 0]
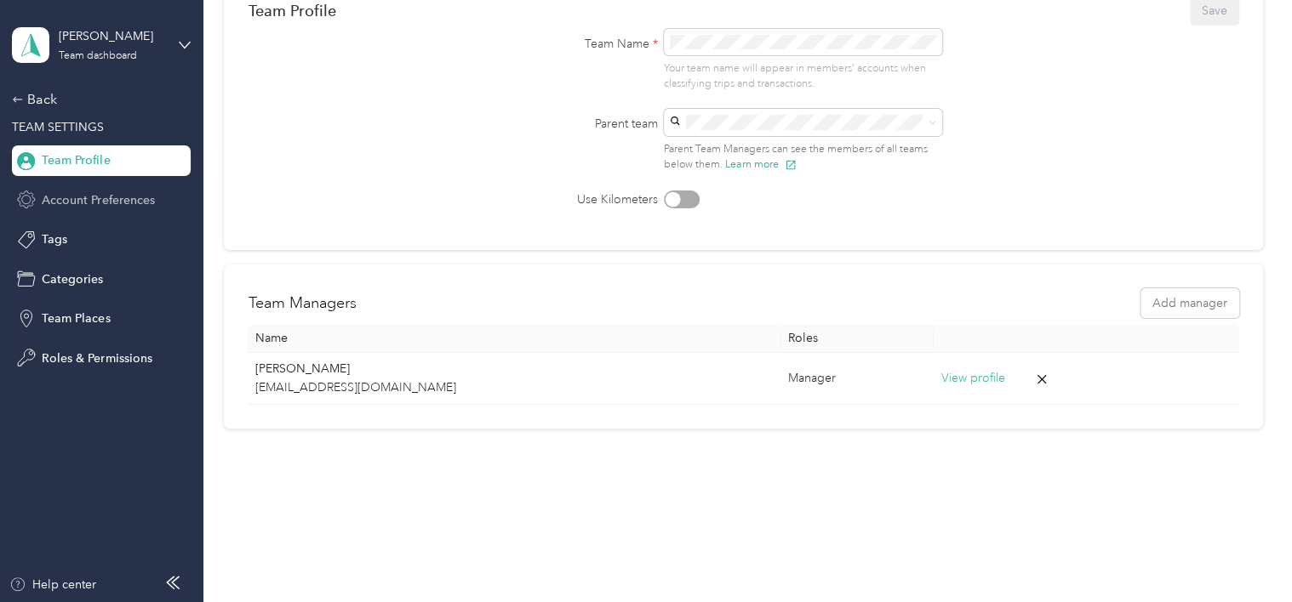
click at [75, 203] on span "Account Preferences" at bounding box center [98, 200] width 112 height 18
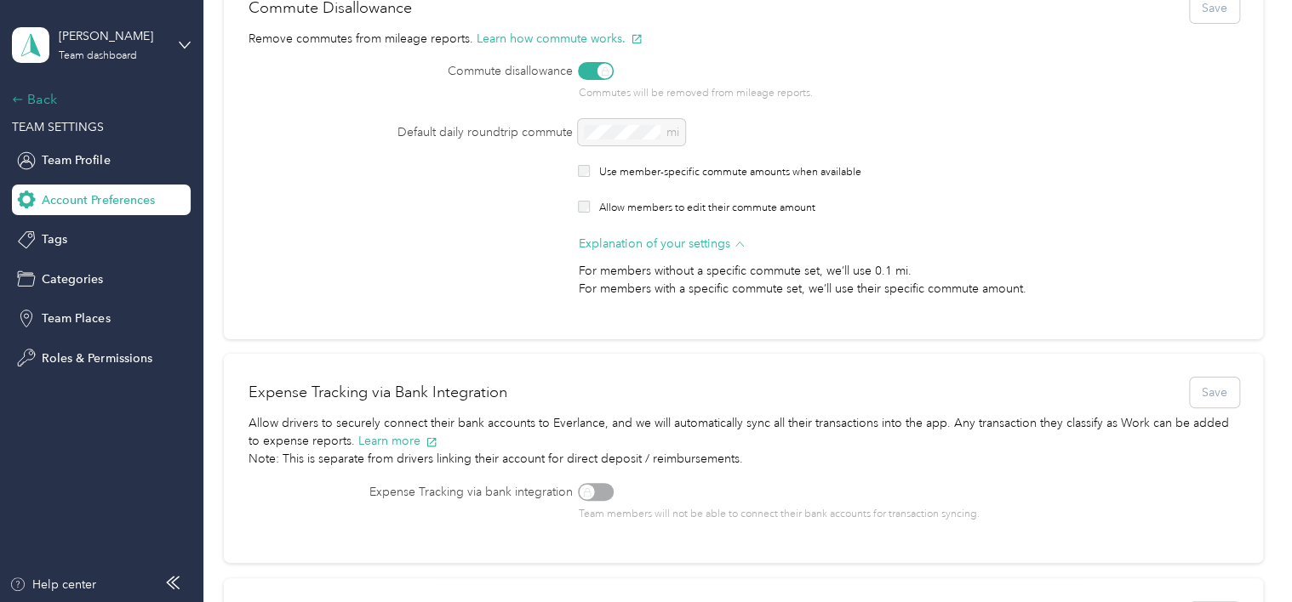
click at [31, 98] on div "Back" at bounding box center [97, 99] width 170 height 20
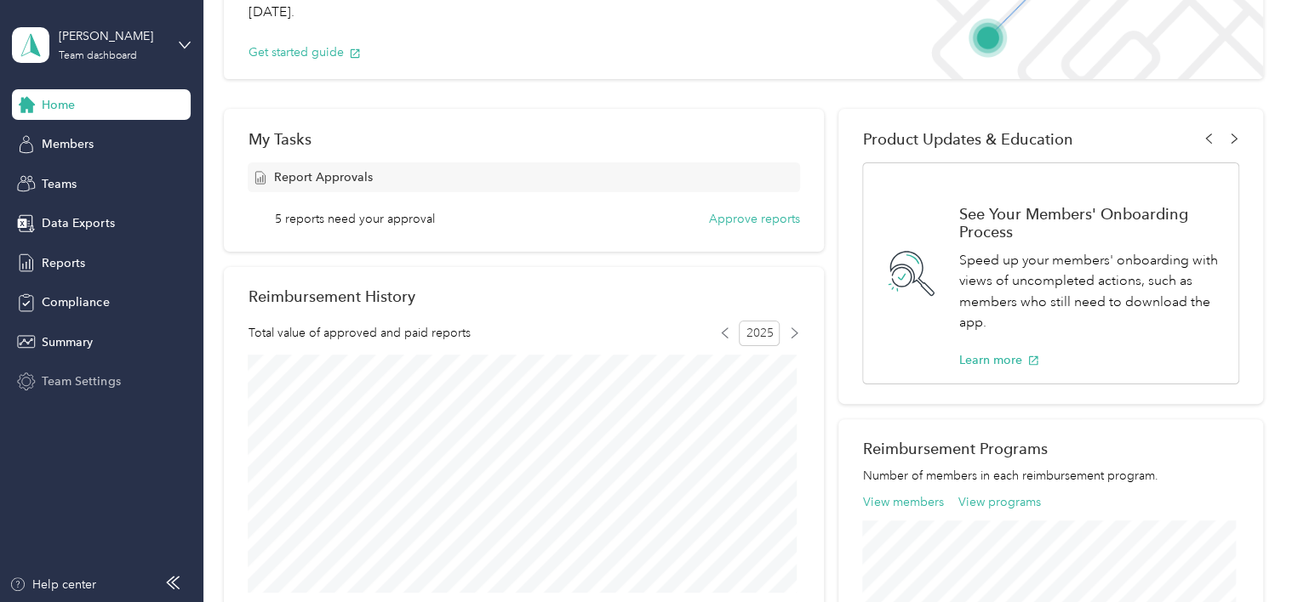
click at [57, 380] on span "Team Settings" at bounding box center [81, 382] width 78 height 18
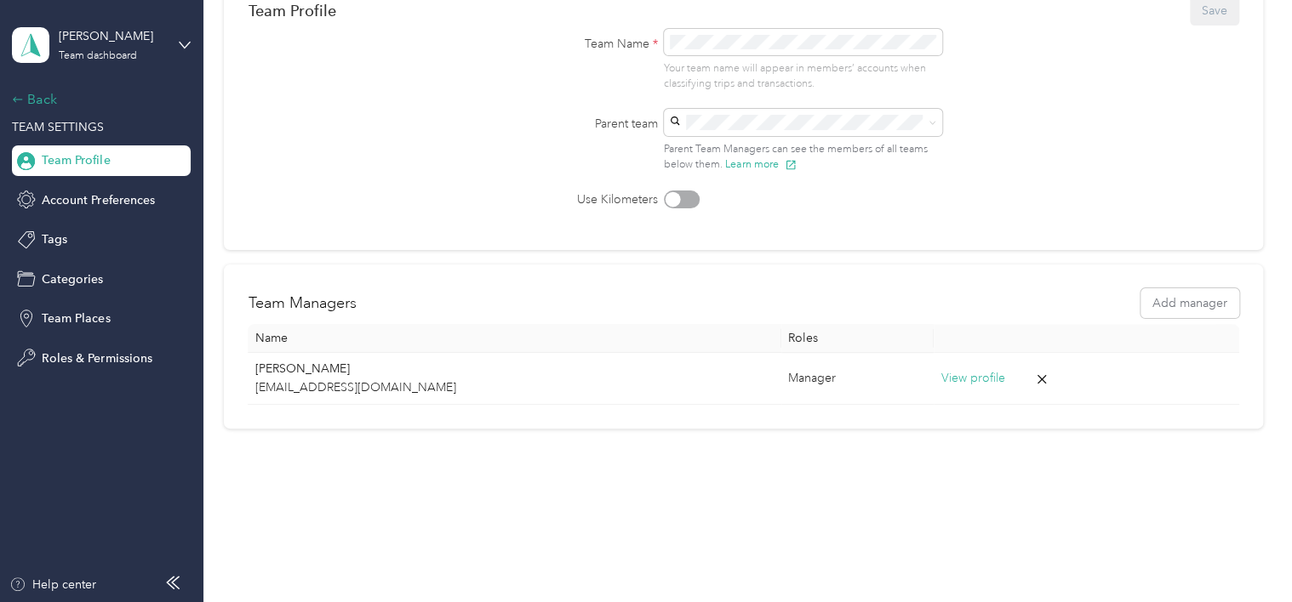
click at [14, 99] on icon at bounding box center [18, 98] width 9 height 5
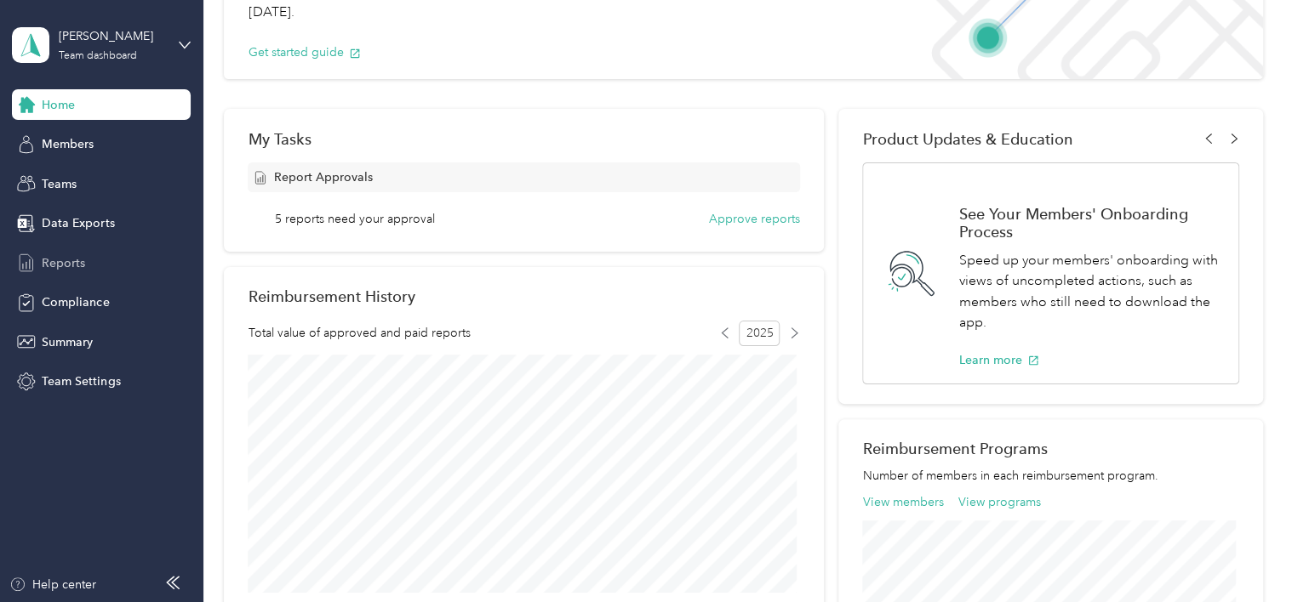
click at [64, 265] on span "Reports" at bounding box center [63, 263] width 43 height 18
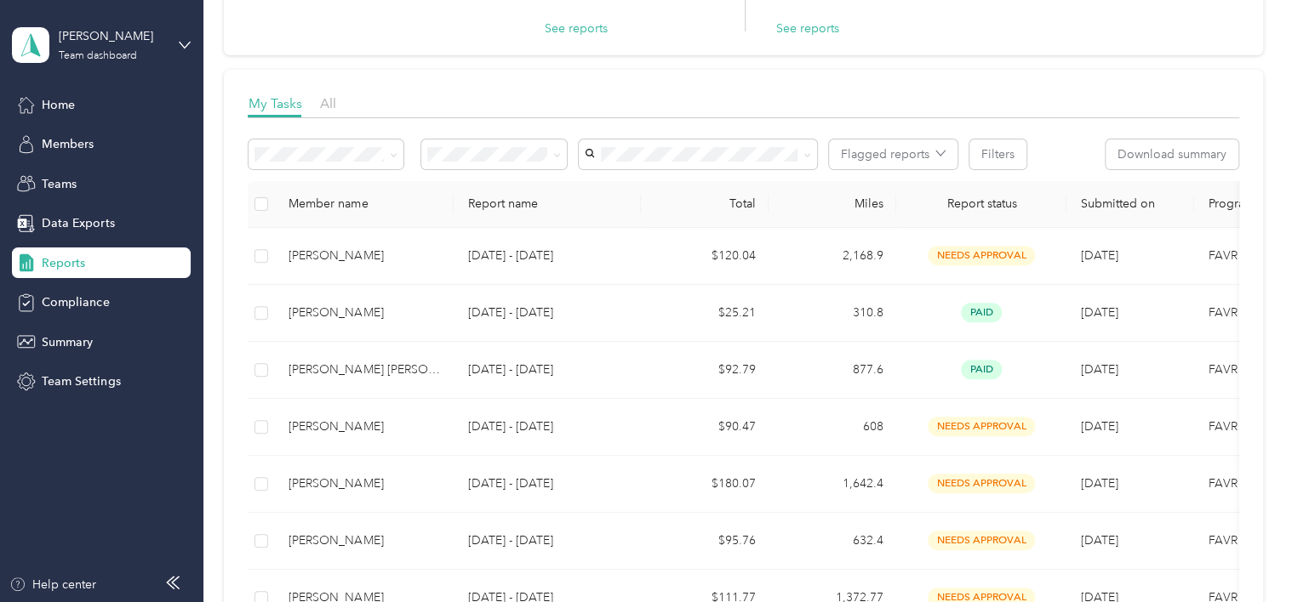
scroll to position [182, 0]
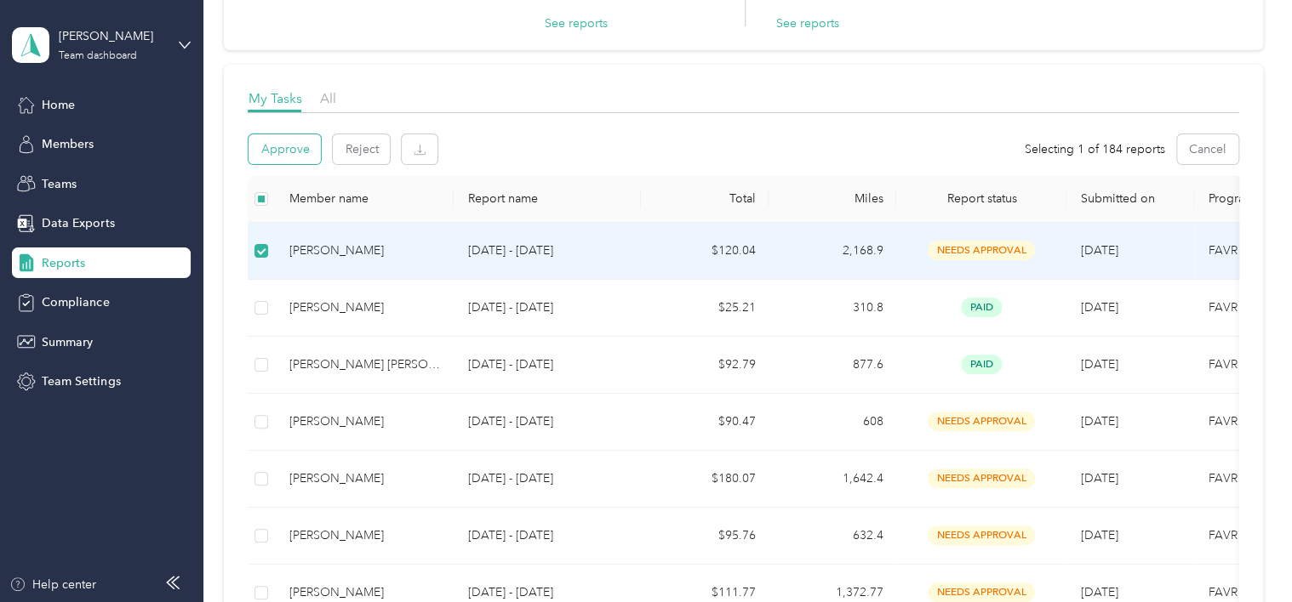
click at [286, 145] on button "Approve" at bounding box center [284, 149] width 72 height 30
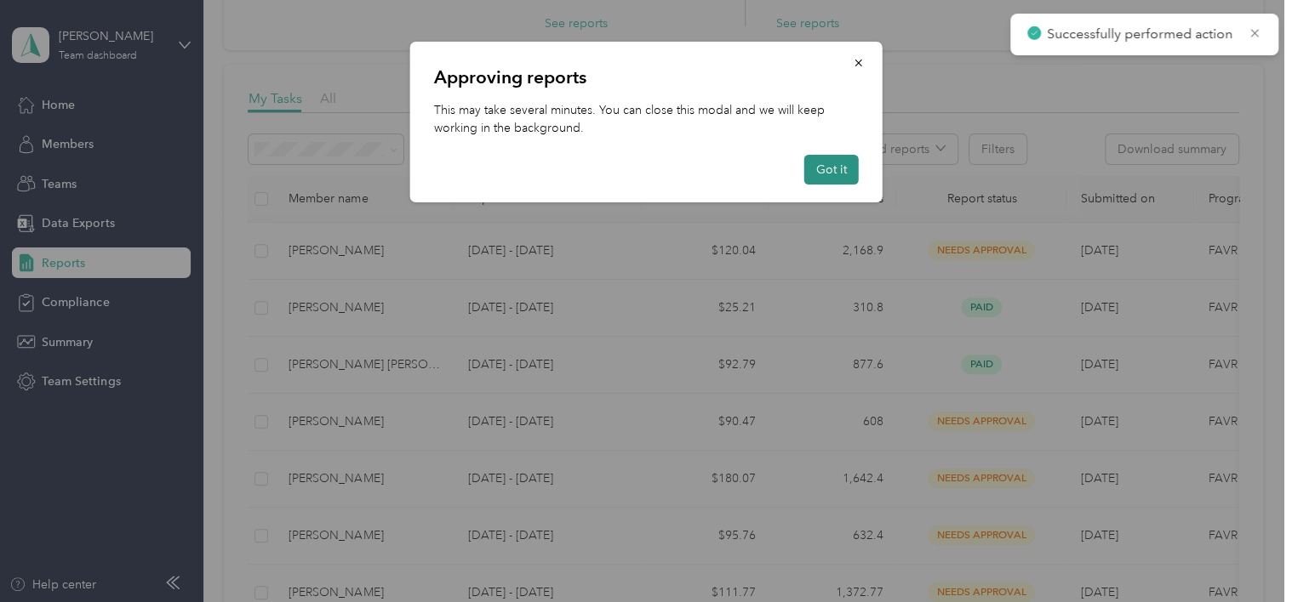
click at [834, 174] on button "Got it" at bounding box center [831, 170] width 54 height 30
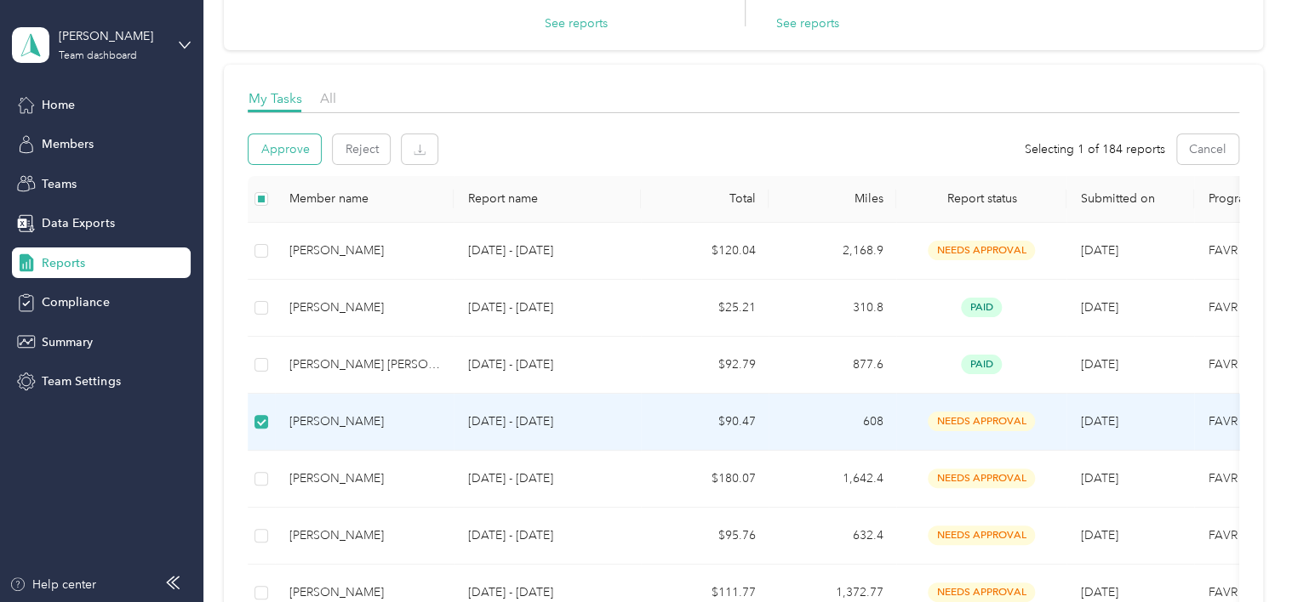
click at [283, 153] on button "Approve" at bounding box center [284, 149] width 72 height 30
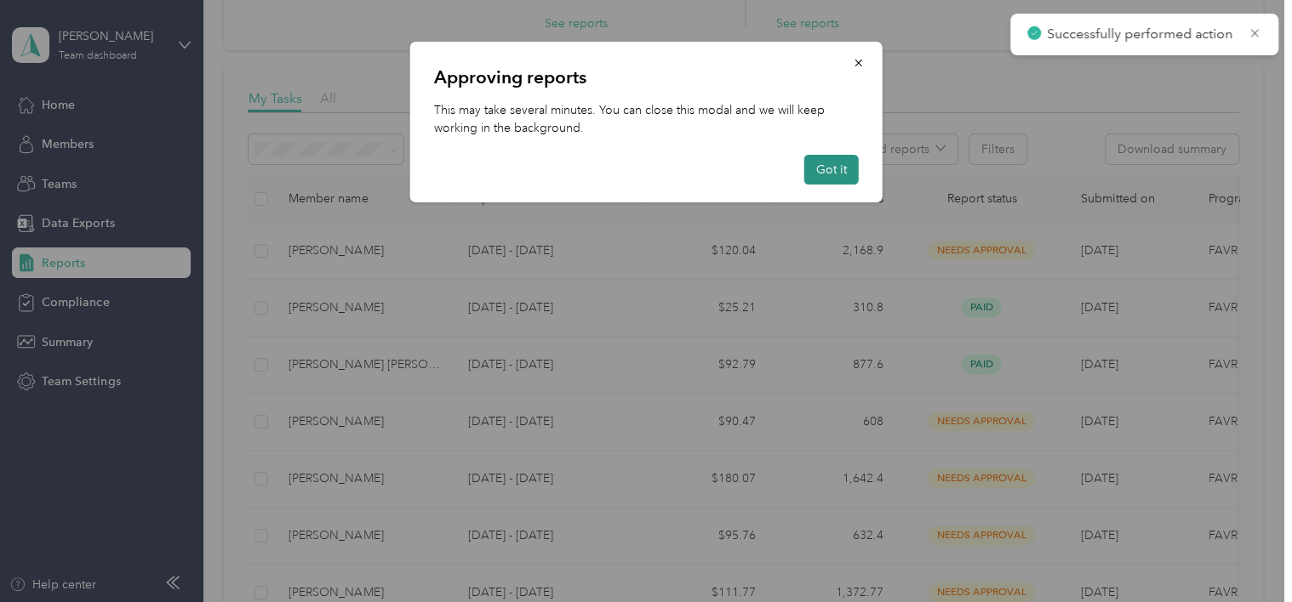
click at [827, 161] on button "Got it" at bounding box center [831, 170] width 54 height 30
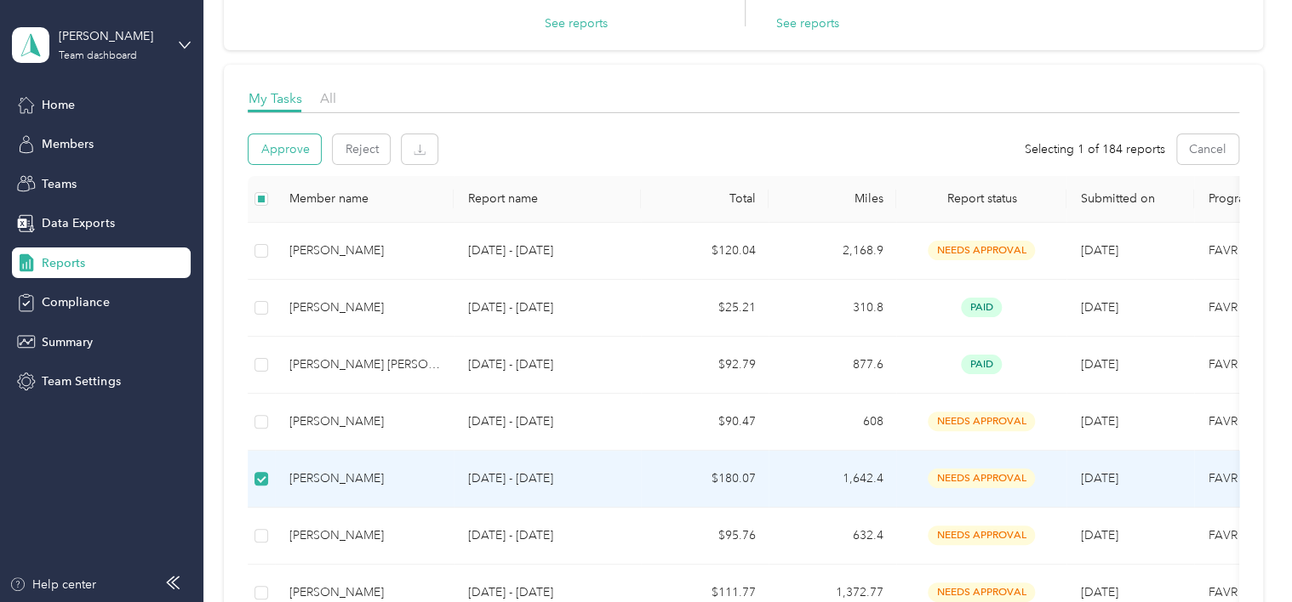
click at [281, 148] on button "Approve" at bounding box center [284, 149] width 72 height 30
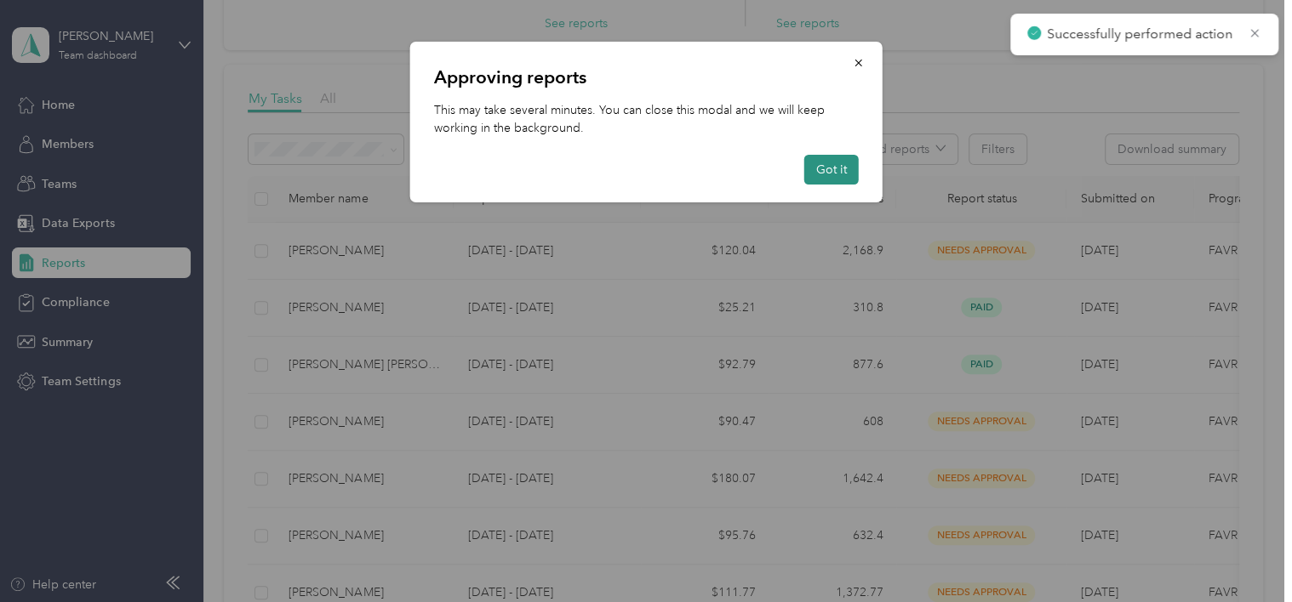
click at [834, 174] on button "Got it" at bounding box center [831, 170] width 54 height 30
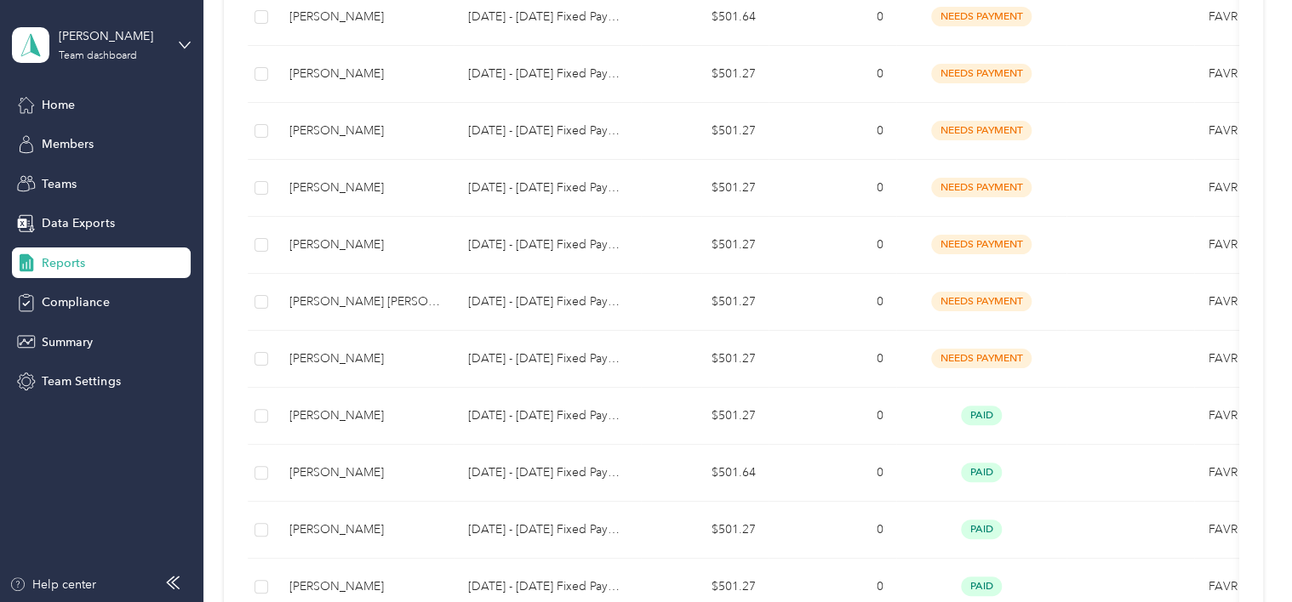
scroll to position [0, 0]
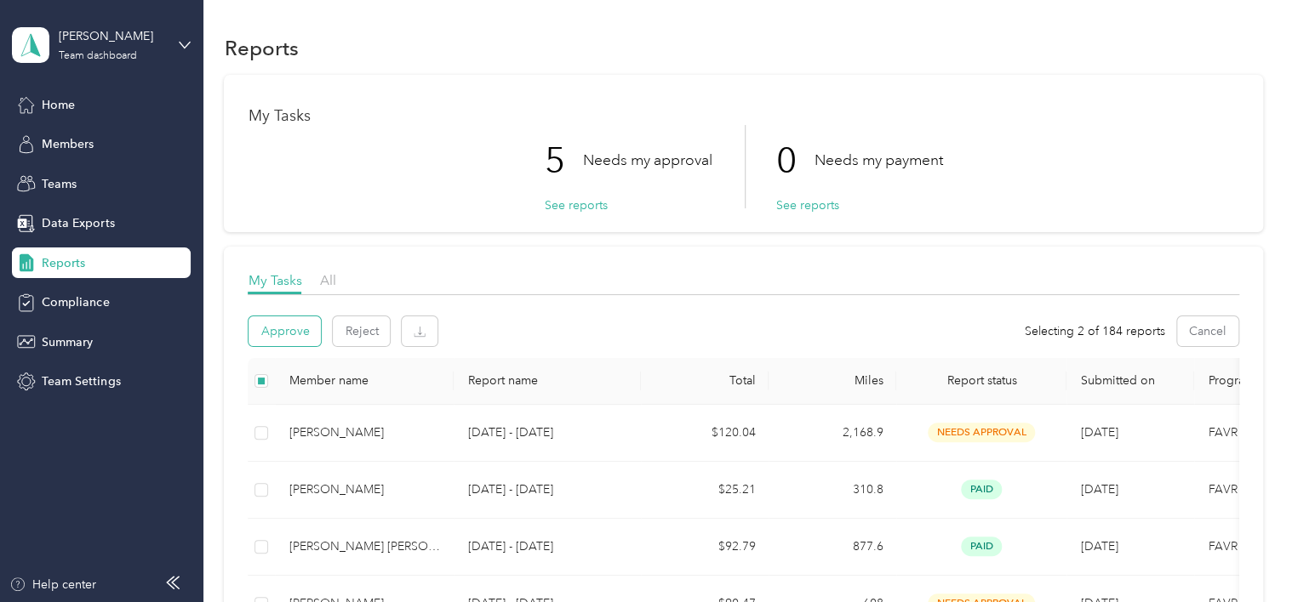
click at [288, 328] on button "Approve" at bounding box center [284, 331] width 72 height 30
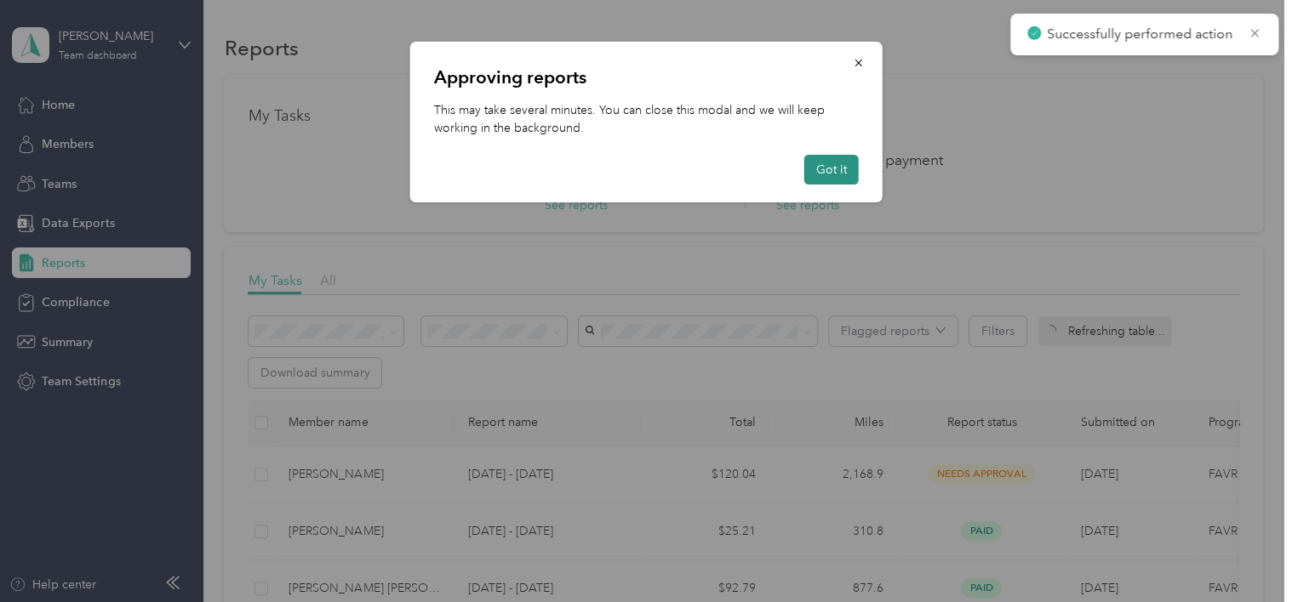
click at [841, 173] on button "Got it" at bounding box center [831, 170] width 54 height 30
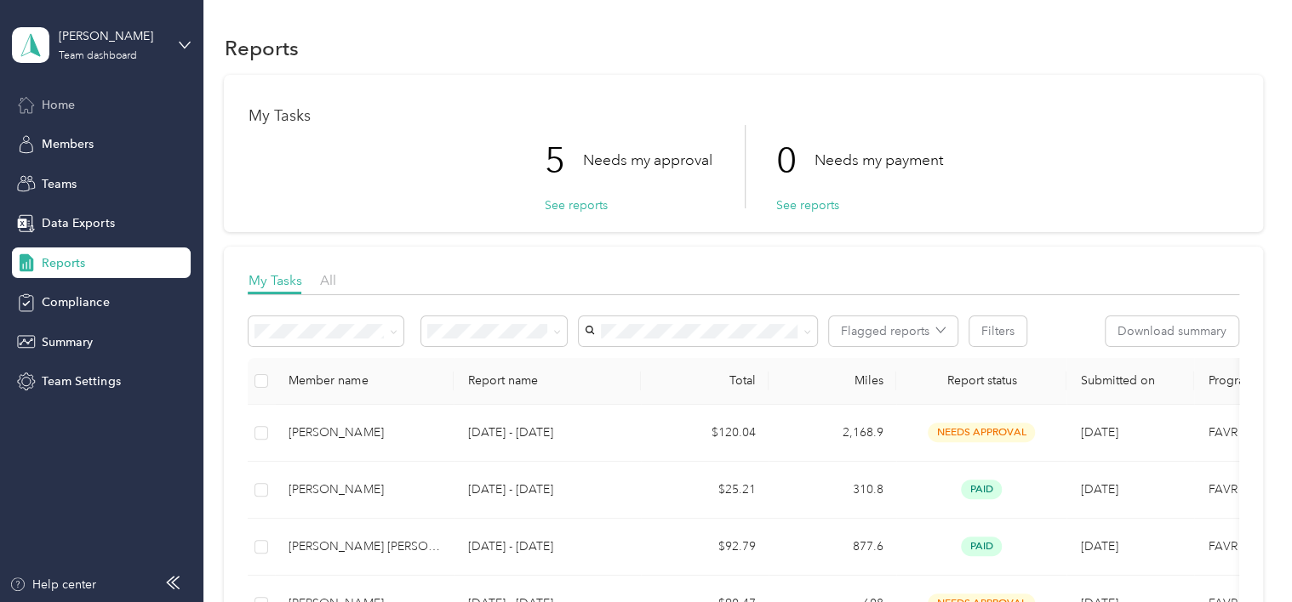
click at [71, 105] on span "Home" at bounding box center [58, 105] width 33 height 18
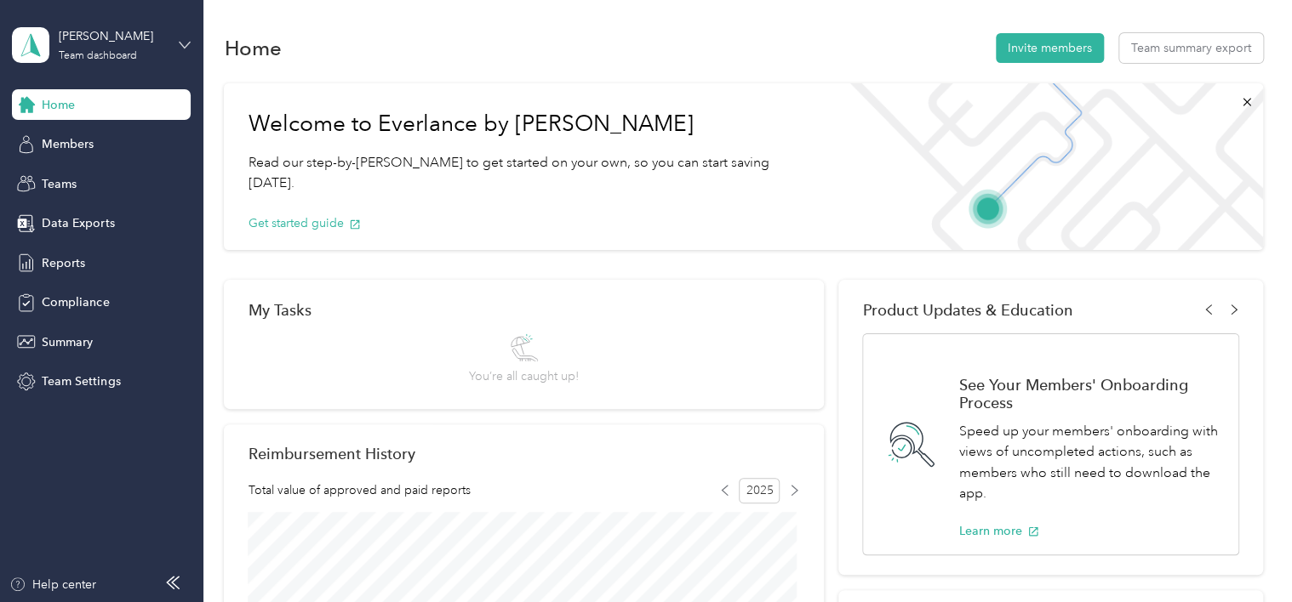
click at [180, 46] on icon at bounding box center [185, 45] width 12 height 12
click at [93, 186] on div "Team dashboard Personal dashboard Log out" at bounding box center [192, 168] width 334 height 107
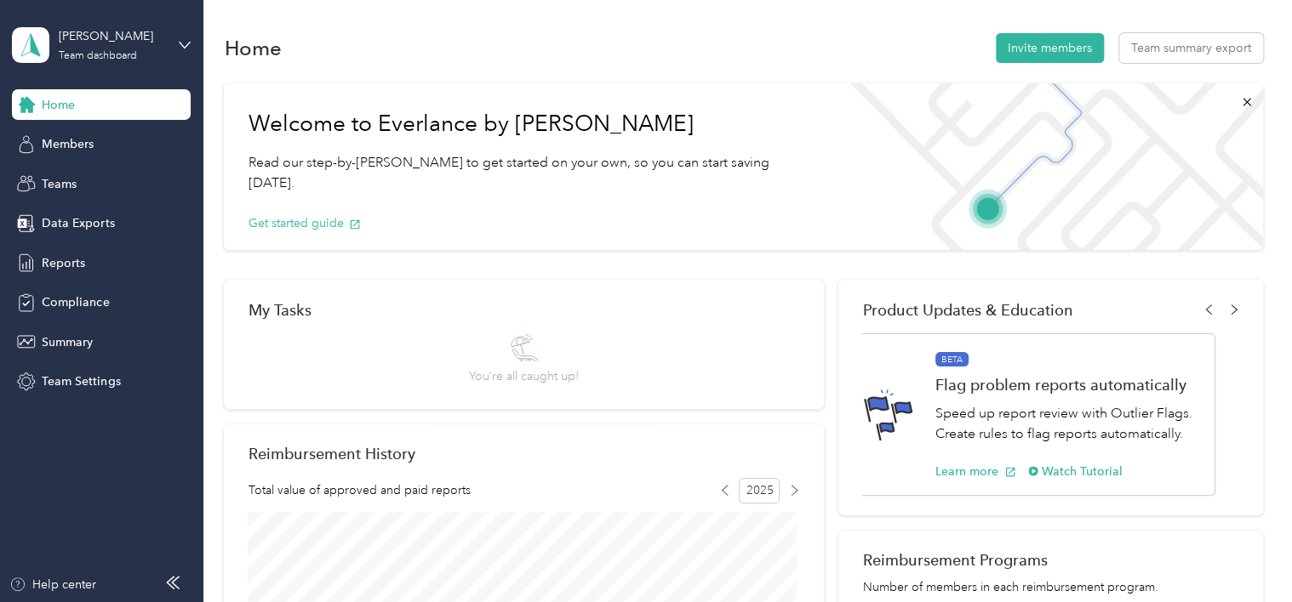
click at [176, 37] on div "Mark Keen Team dashboard" at bounding box center [101, 45] width 179 height 60
click at [74, 178] on div "Personal dashboard" at bounding box center [192, 177] width 334 height 30
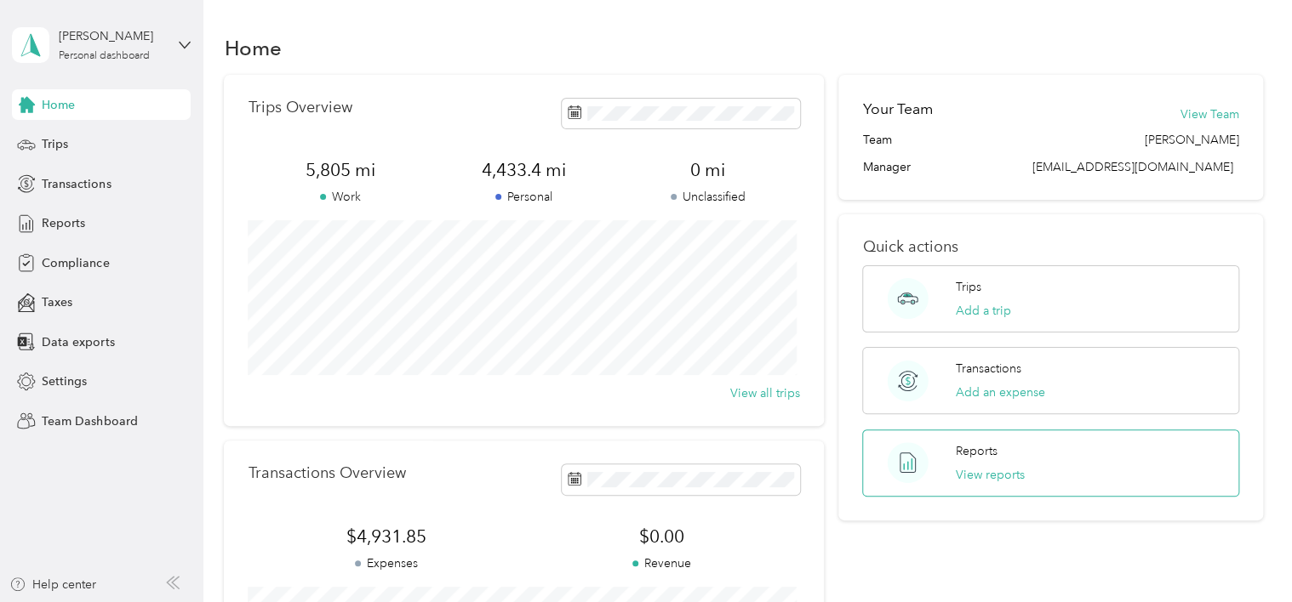
click at [1062, 474] on div "Reports View reports" at bounding box center [1050, 463] width 376 height 67
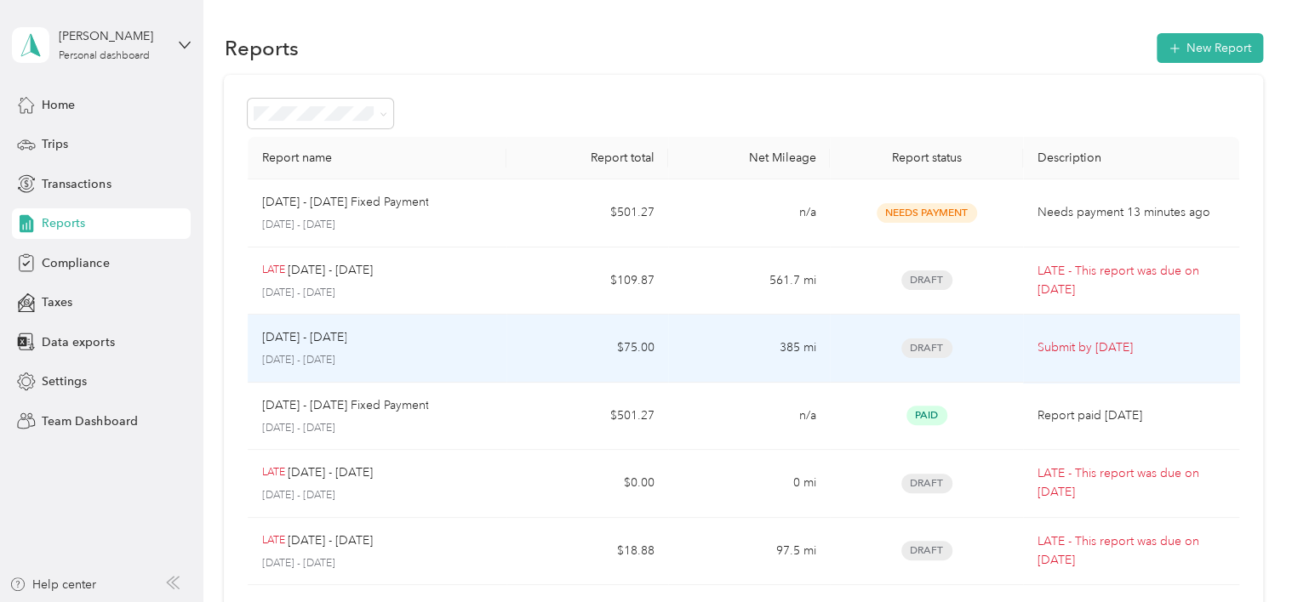
click at [556, 346] on td "$75.00" at bounding box center [587, 349] width 162 height 68
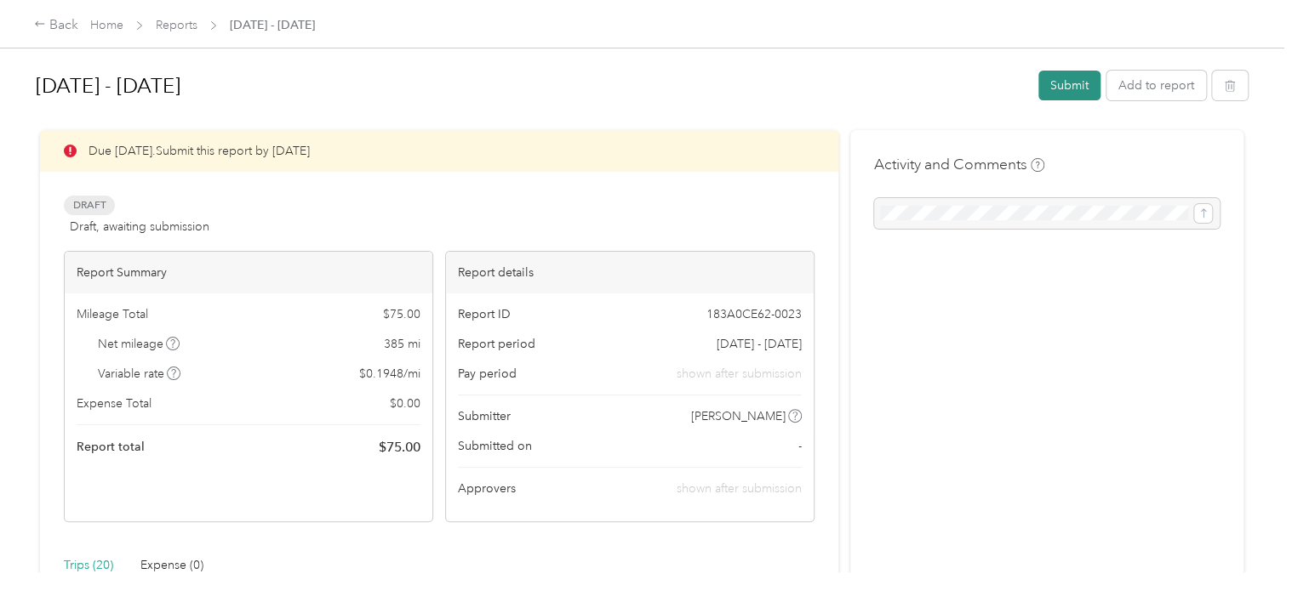
click at [1070, 81] on button "Submit" at bounding box center [1069, 86] width 62 height 30
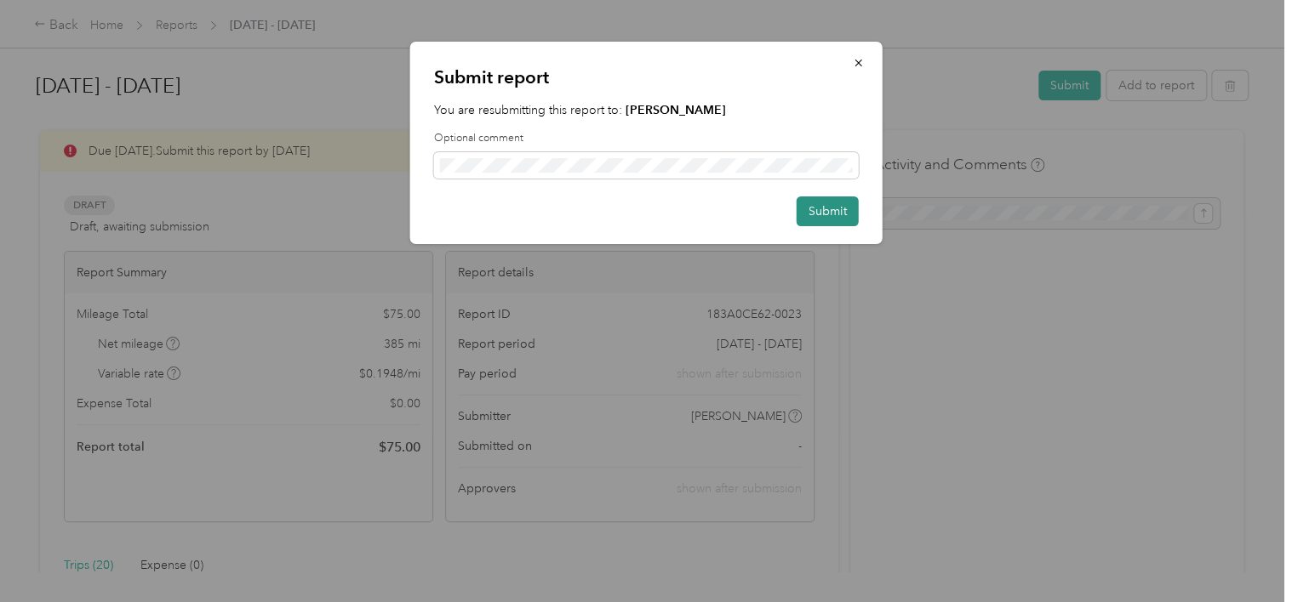
click at [844, 214] on button "Submit" at bounding box center [827, 212] width 62 height 30
